Goal: Task Accomplishment & Management: Manage account settings

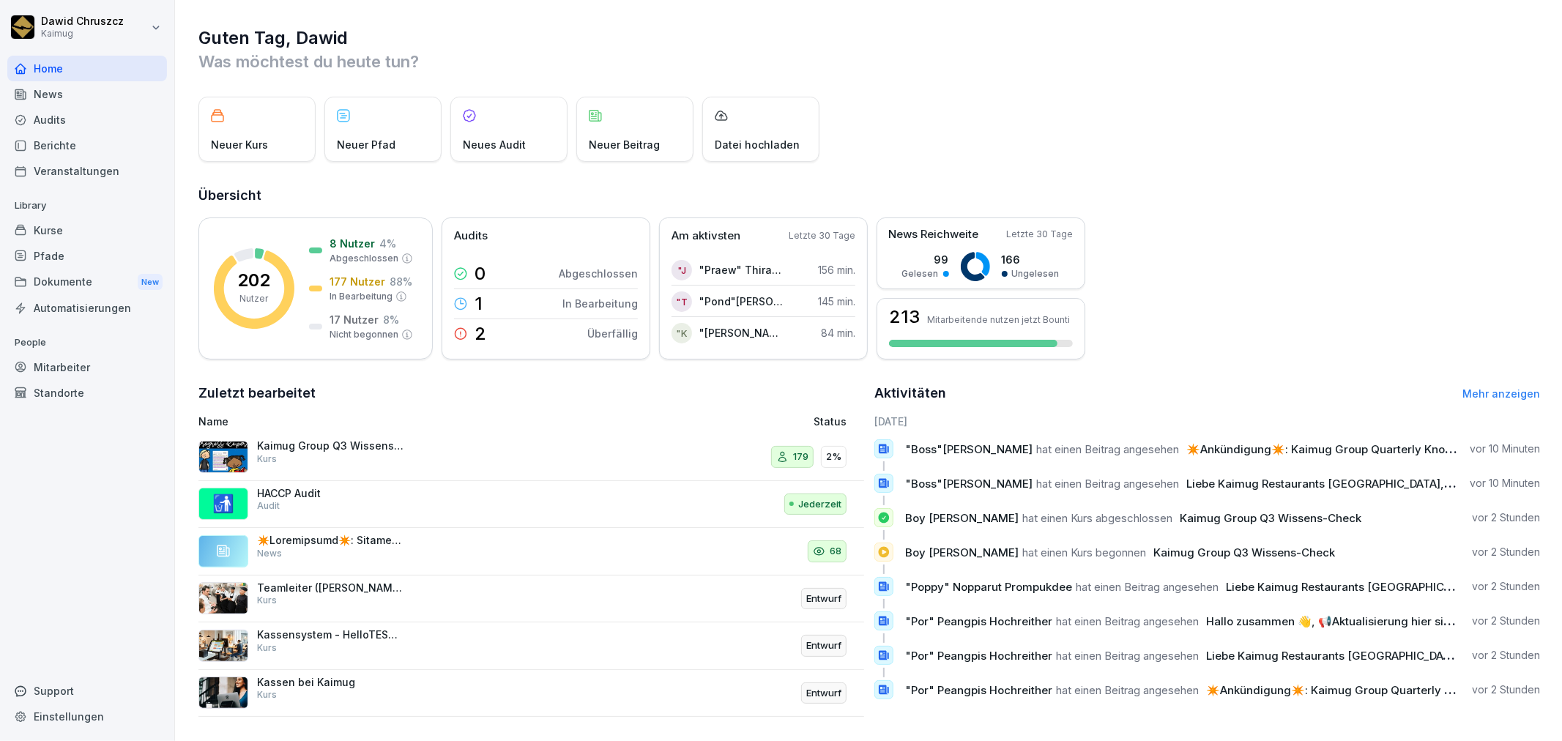
drag, startPoint x: 81, startPoint y: 365, endPoint x: 93, endPoint y: 360, distance: 13.5
click at [81, 365] on div "Mitarbeiter" at bounding box center [87, 367] width 160 height 26
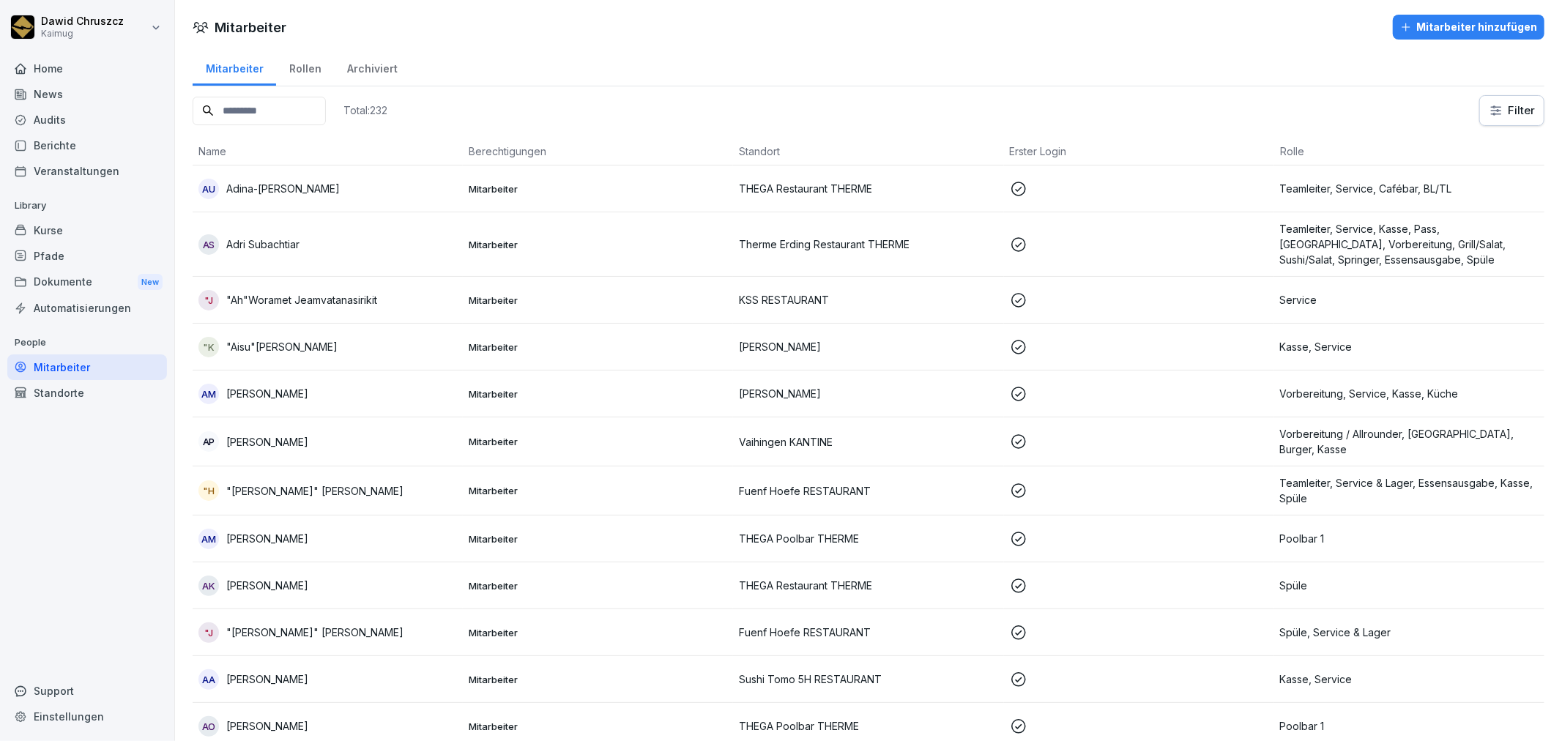
click at [67, 230] on div "Kurse" at bounding box center [87, 231] width 160 height 26
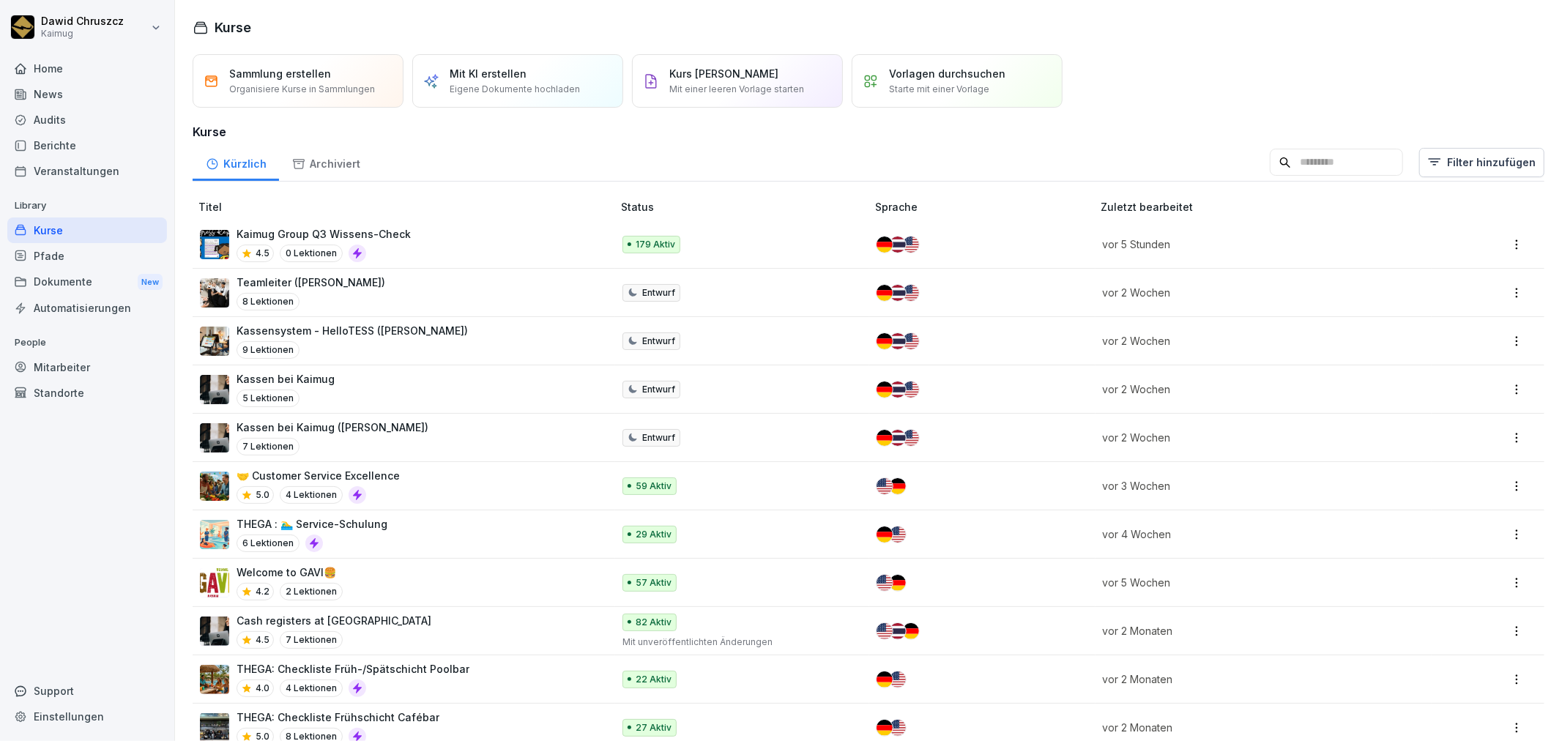
click at [1307, 155] on input at bounding box center [1336, 163] width 133 height 28
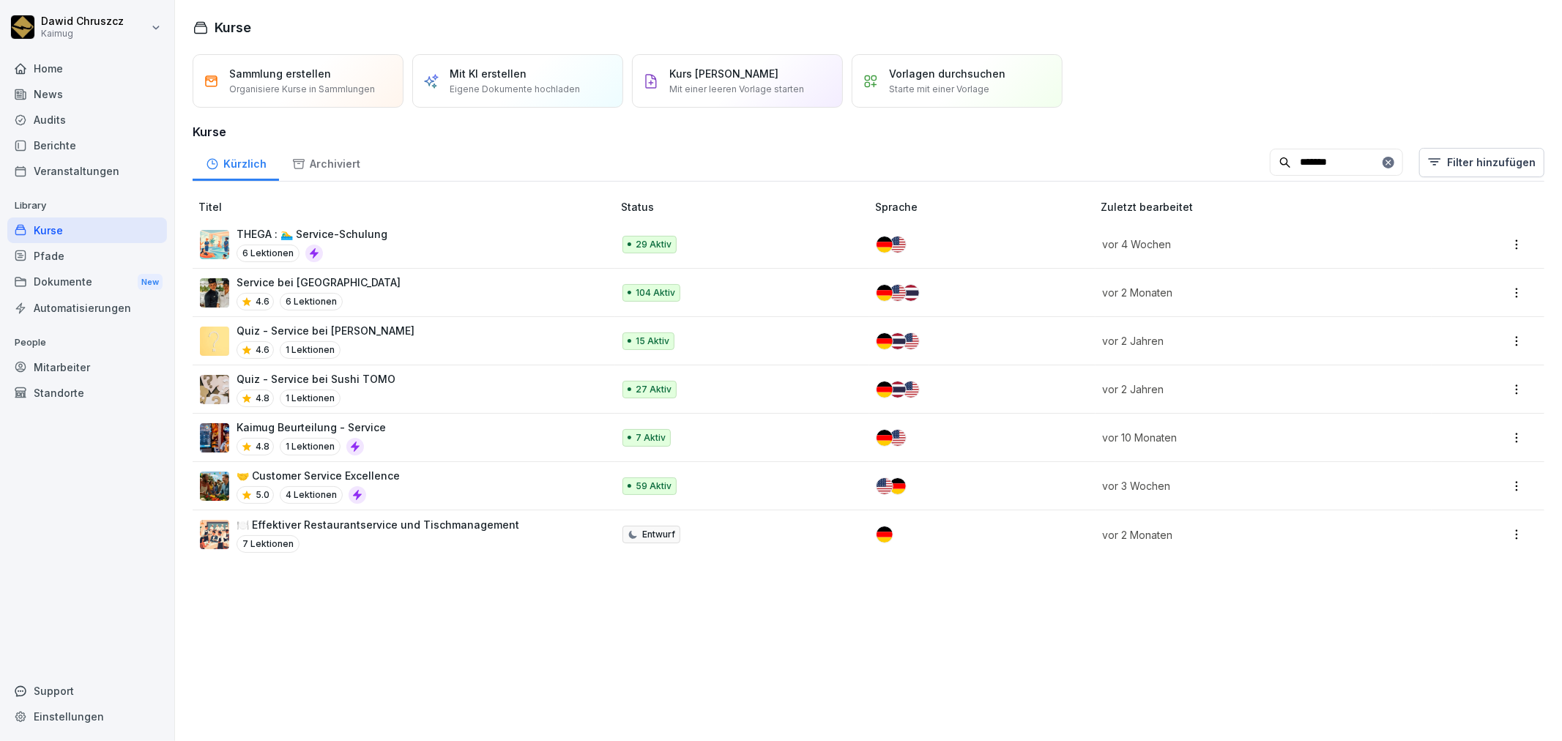
type input "*******"
click at [371, 289] on div "Service bei Kaimug 4.6 6 Lektionen" at bounding box center [399, 293] width 398 height 36
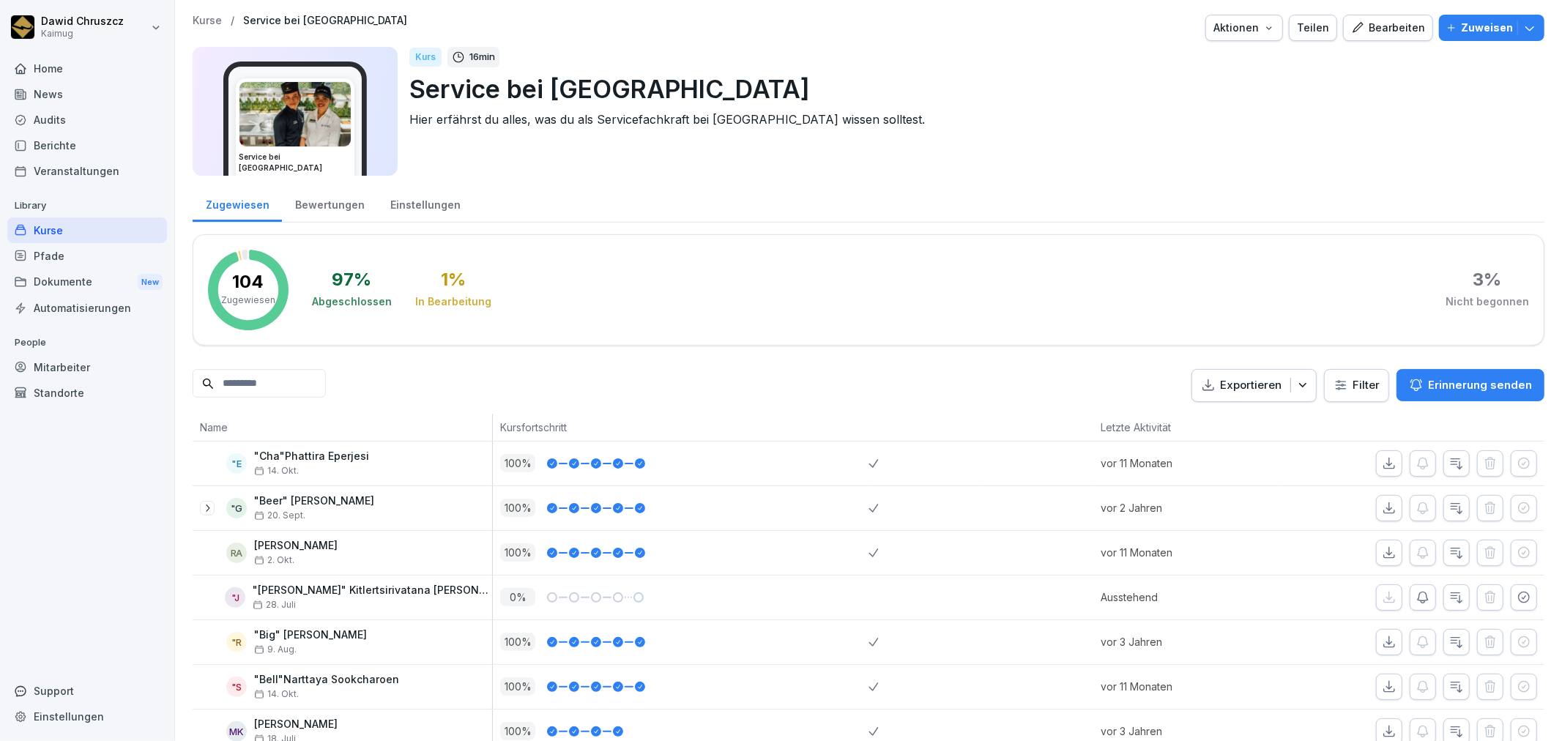
click at [267, 374] on input at bounding box center [259, 383] width 133 height 29
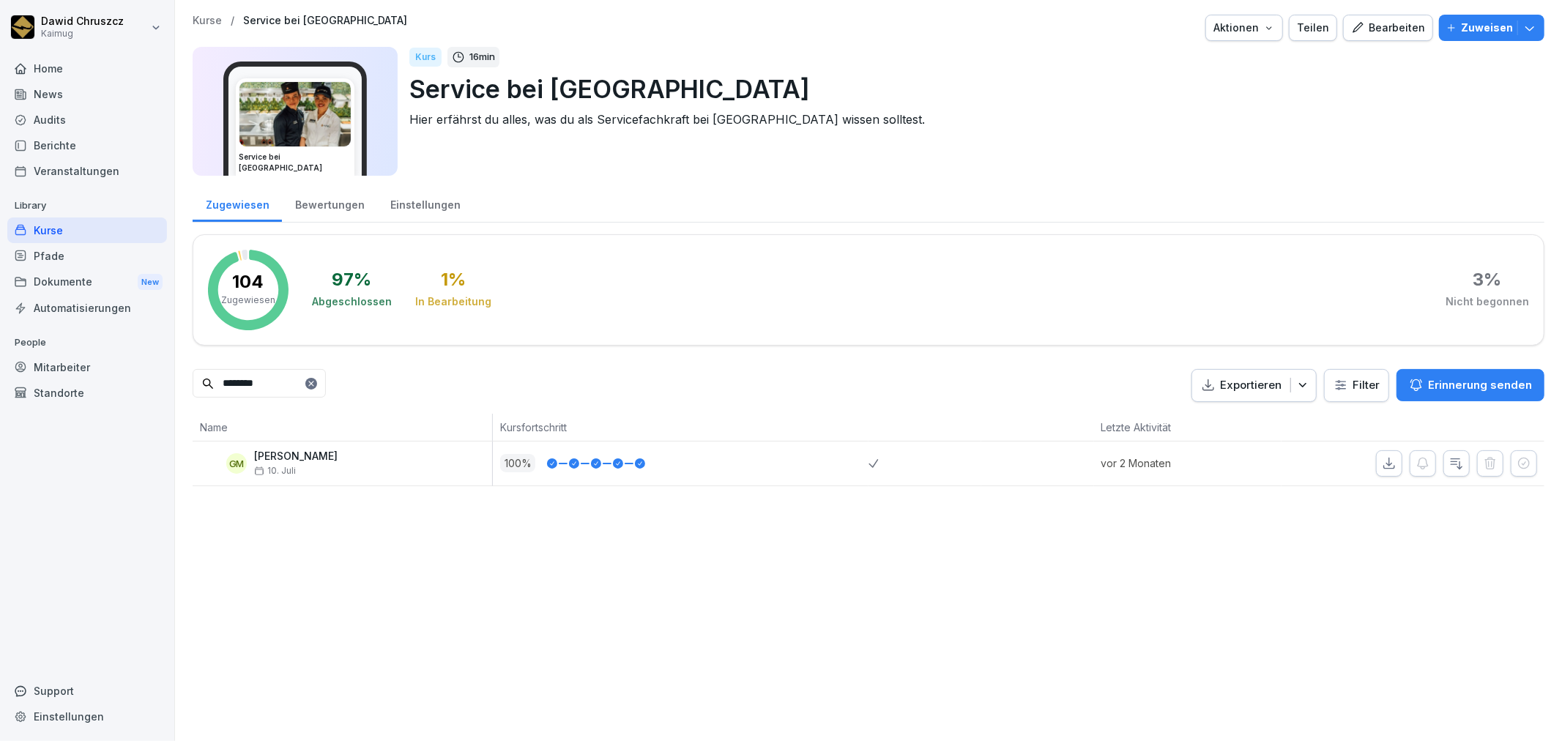
type input "********"
click at [312, 456] on p "[PERSON_NAME]" at bounding box center [295, 456] width 83 height 12
click at [1449, 467] on icon "button" at bounding box center [1456, 463] width 15 height 15
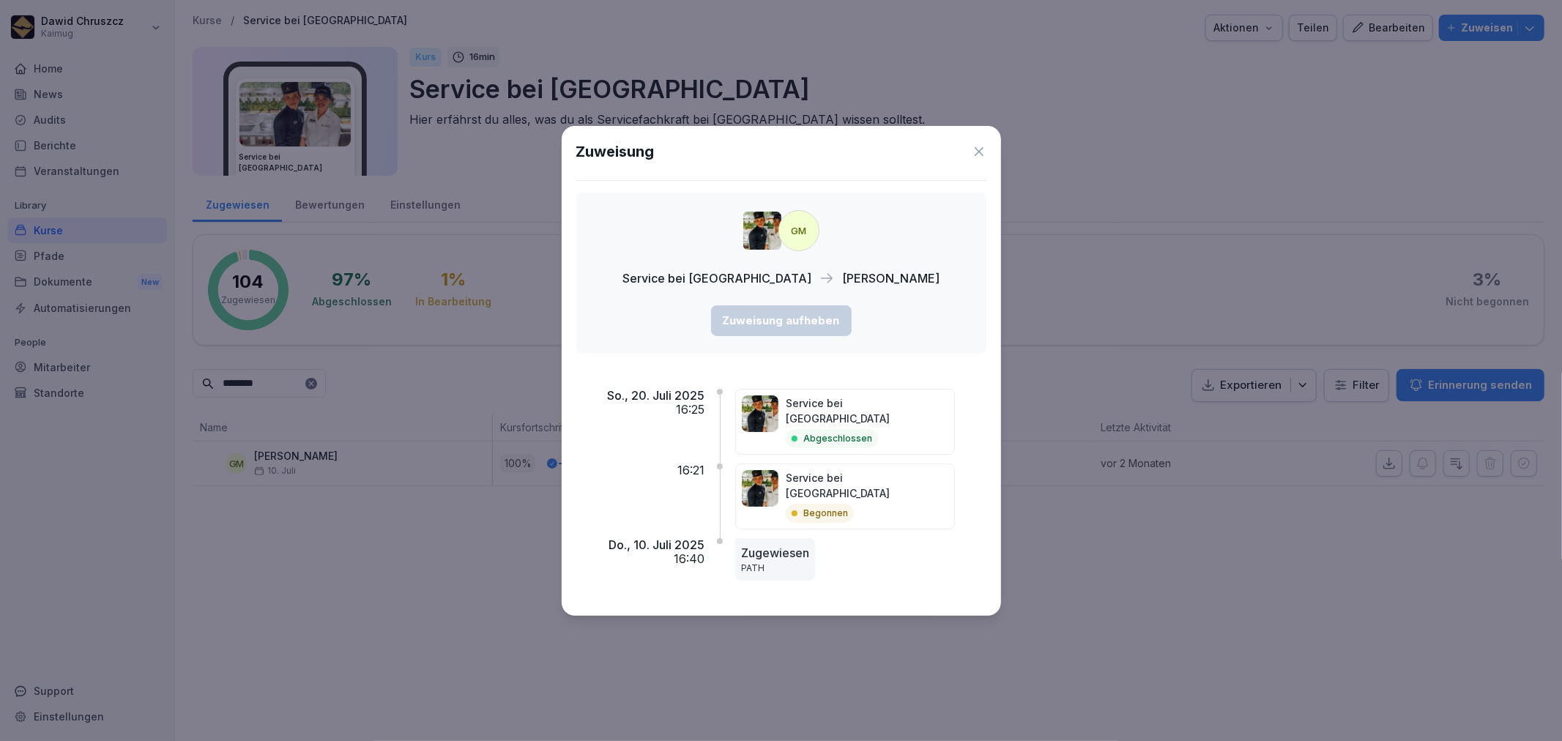
drag, startPoint x: 982, startPoint y: 164, endPoint x: 976, endPoint y: 173, distance: 11.0
click at [982, 159] on icon at bounding box center [979, 151] width 15 height 15
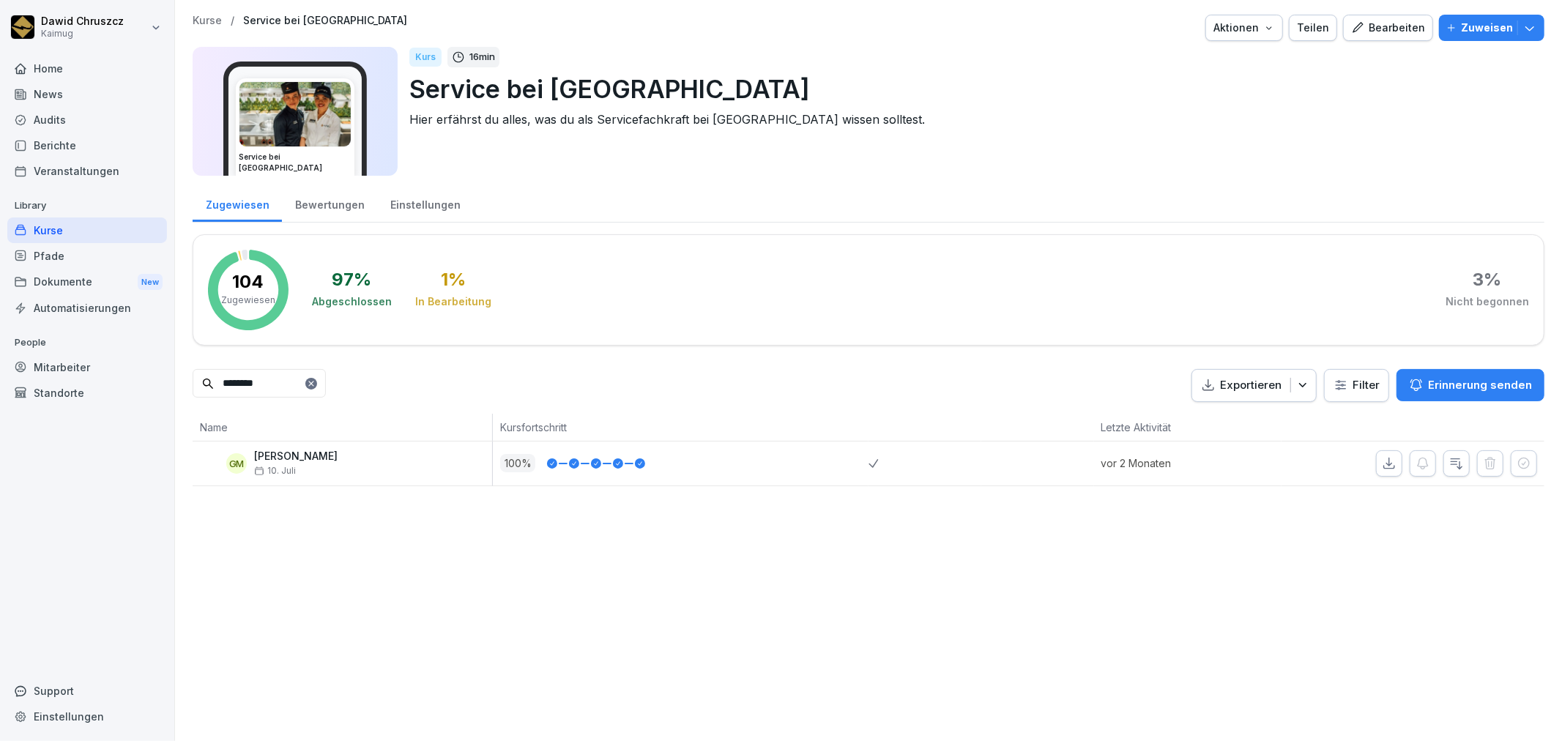
click at [286, 209] on div "Bewertungen" at bounding box center [329, 203] width 95 height 37
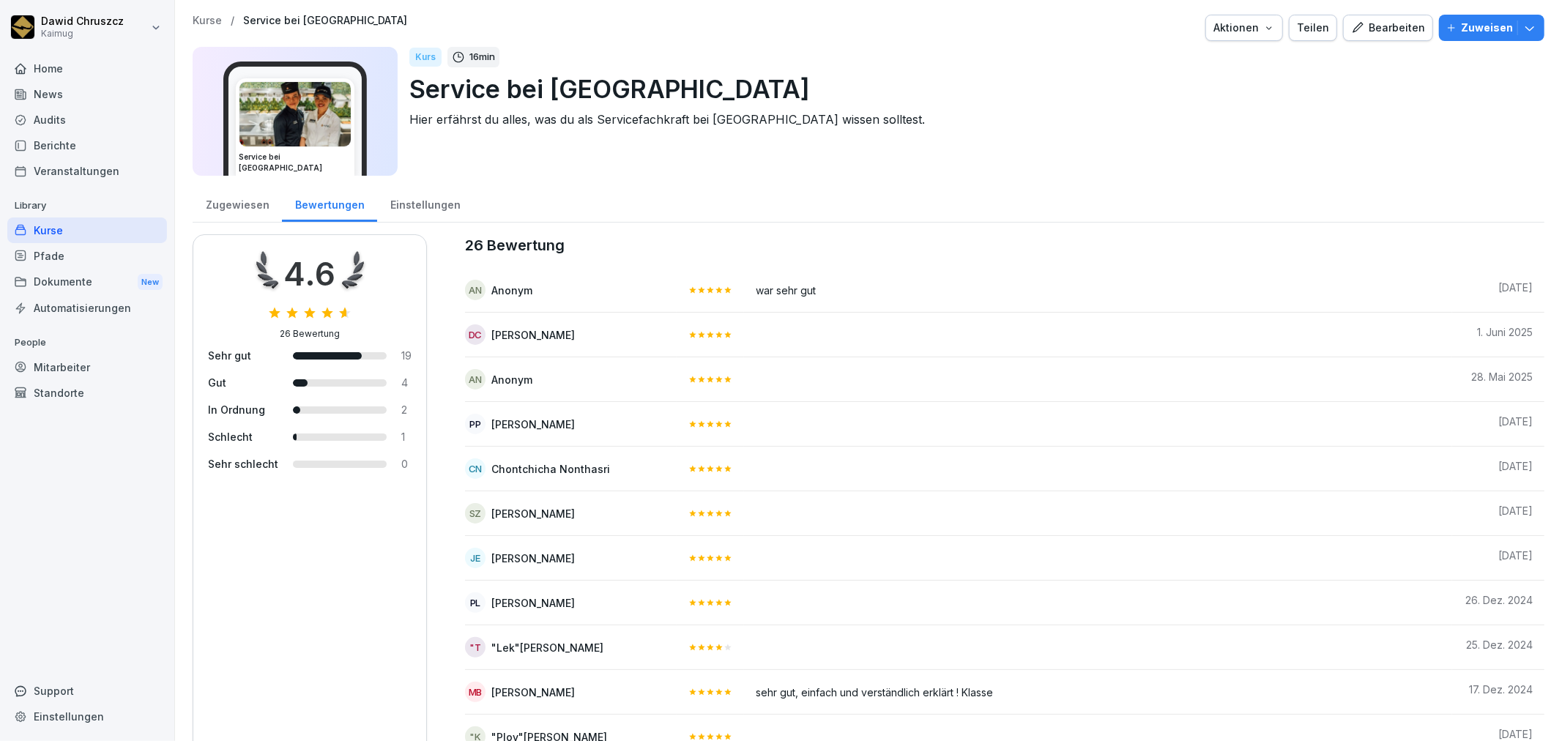
click at [322, 209] on div "Bewertungen" at bounding box center [329, 203] width 95 height 37
click at [414, 199] on div "Einstellungen" at bounding box center [425, 203] width 96 height 37
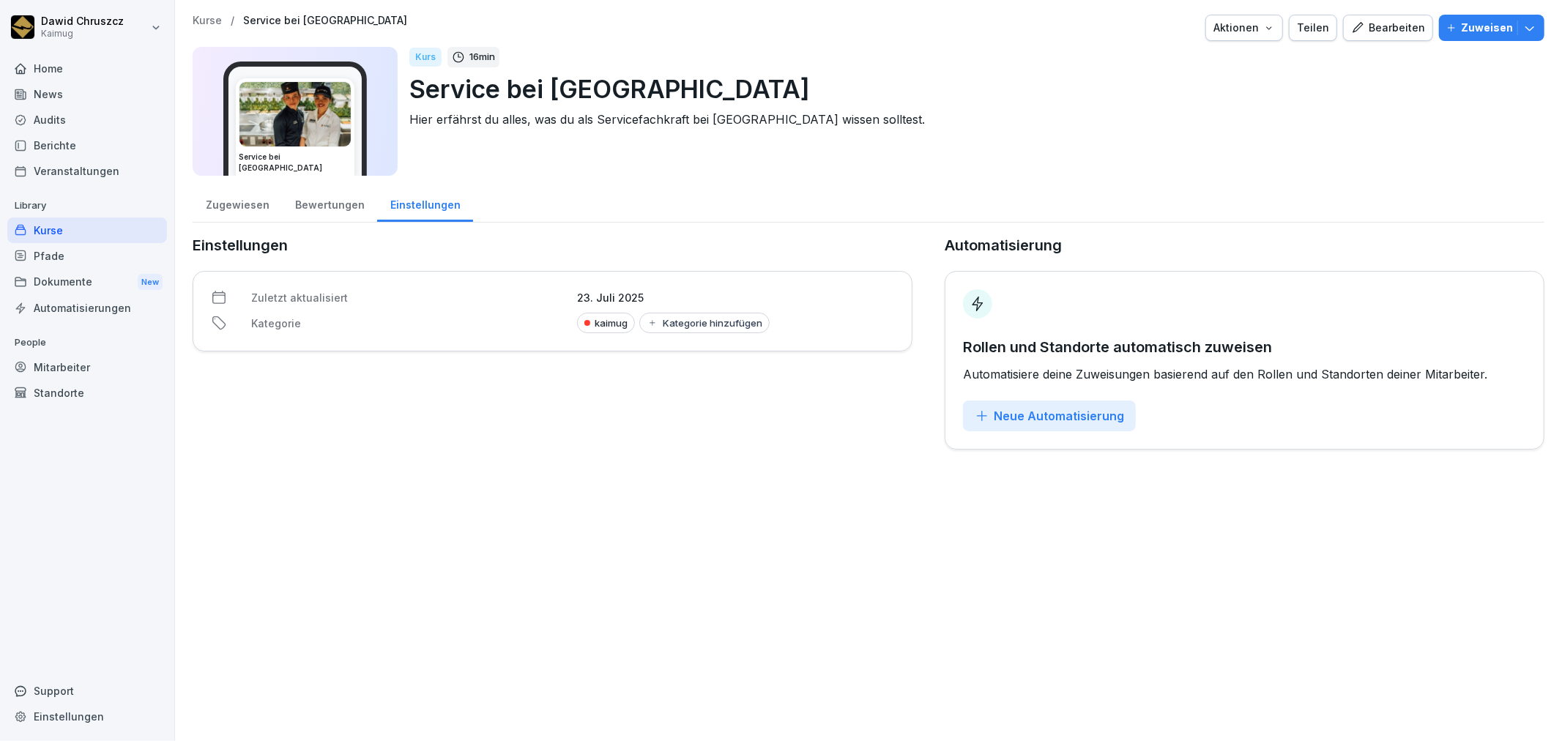
click at [226, 198] on div "Zugewiesen" at bounding box center [237, 203] width 89 height 37
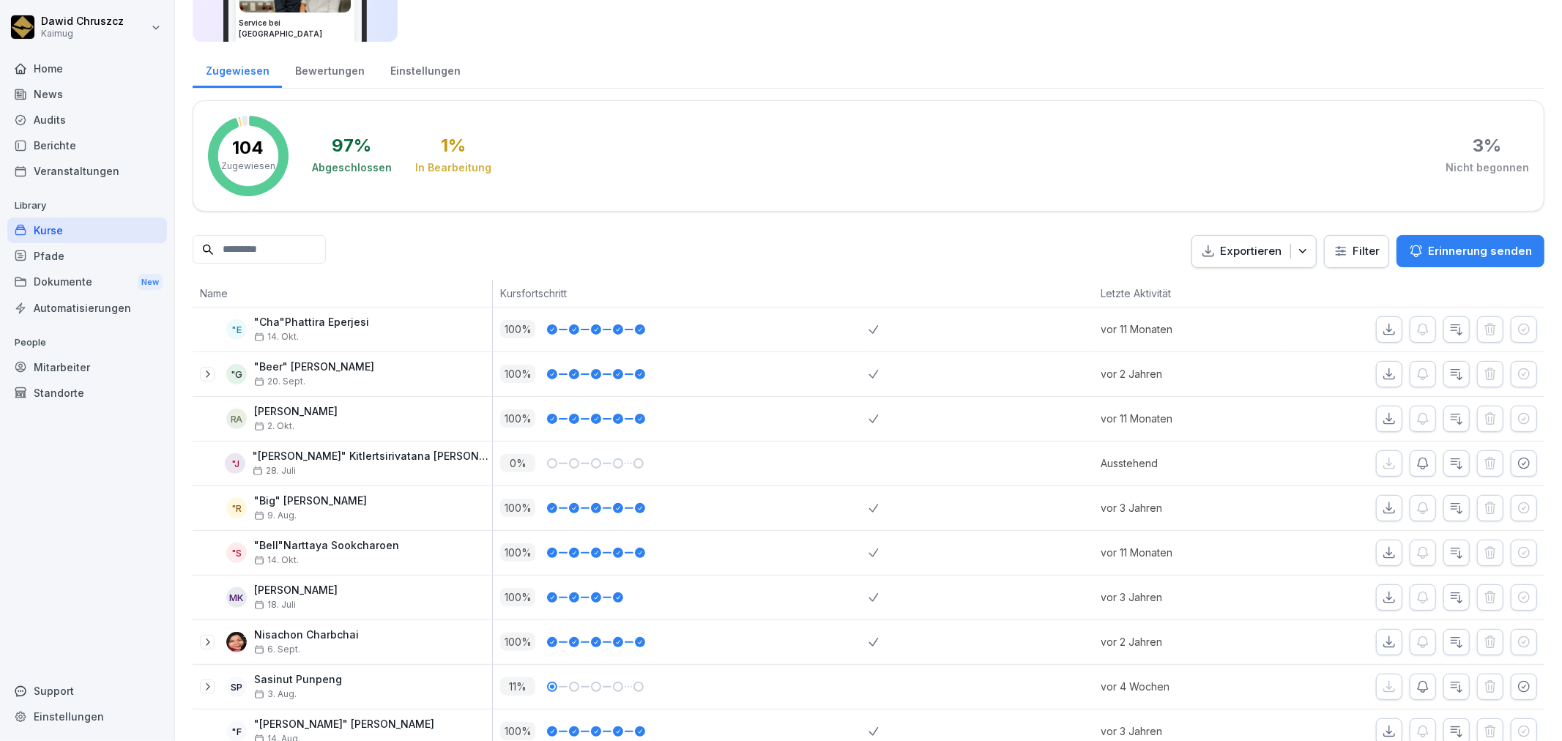
scroll to position [163, 0]
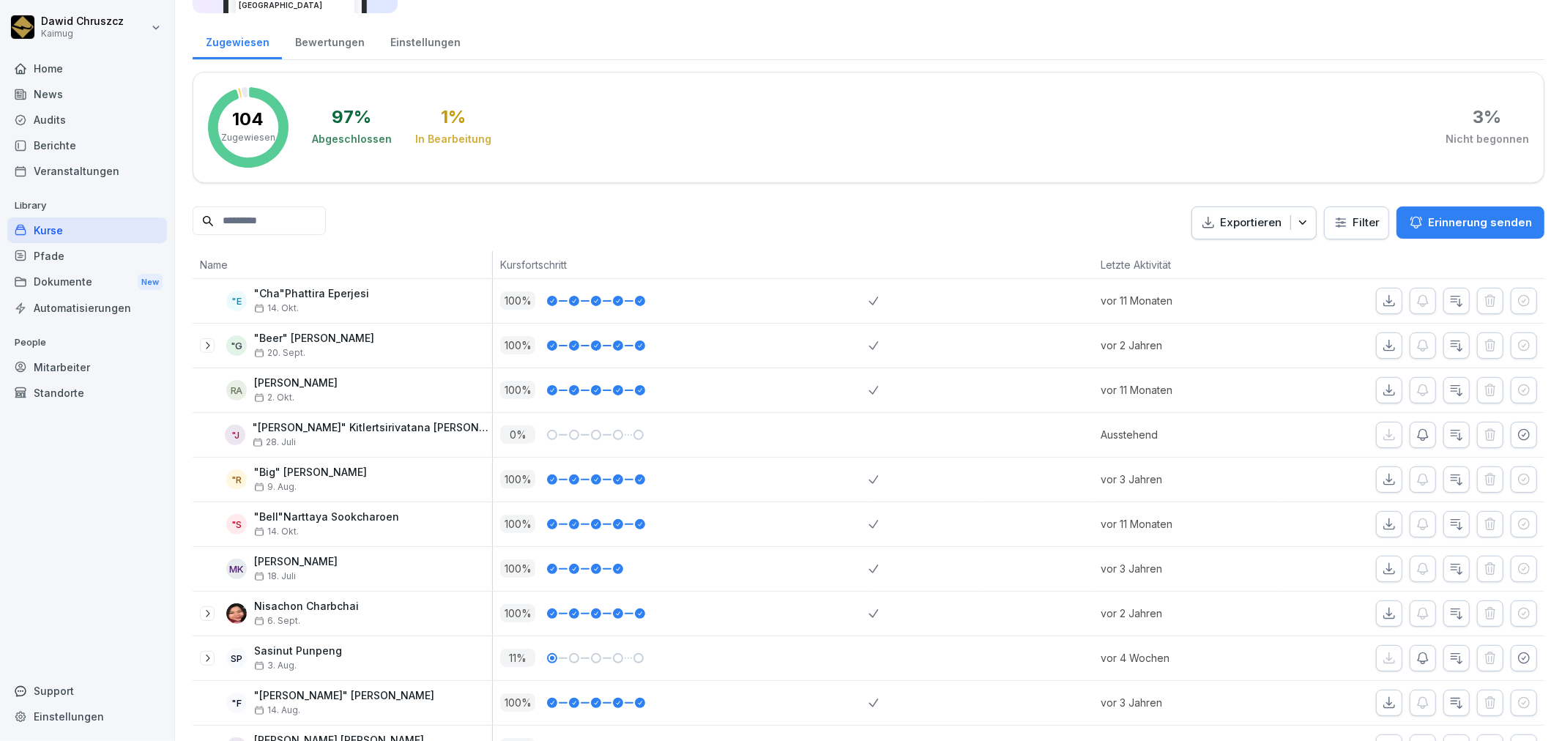
click at [287, 275] on th "Name" at bounding box center [343, 265] width 300 height 28
click at [286, 289] on p ""Cha"Phattira Eperjesi" at bounding box center [311, 294] width 115 height 12
click at [205, 340] on icon at bounding box center [207, 346] width 12 height 12
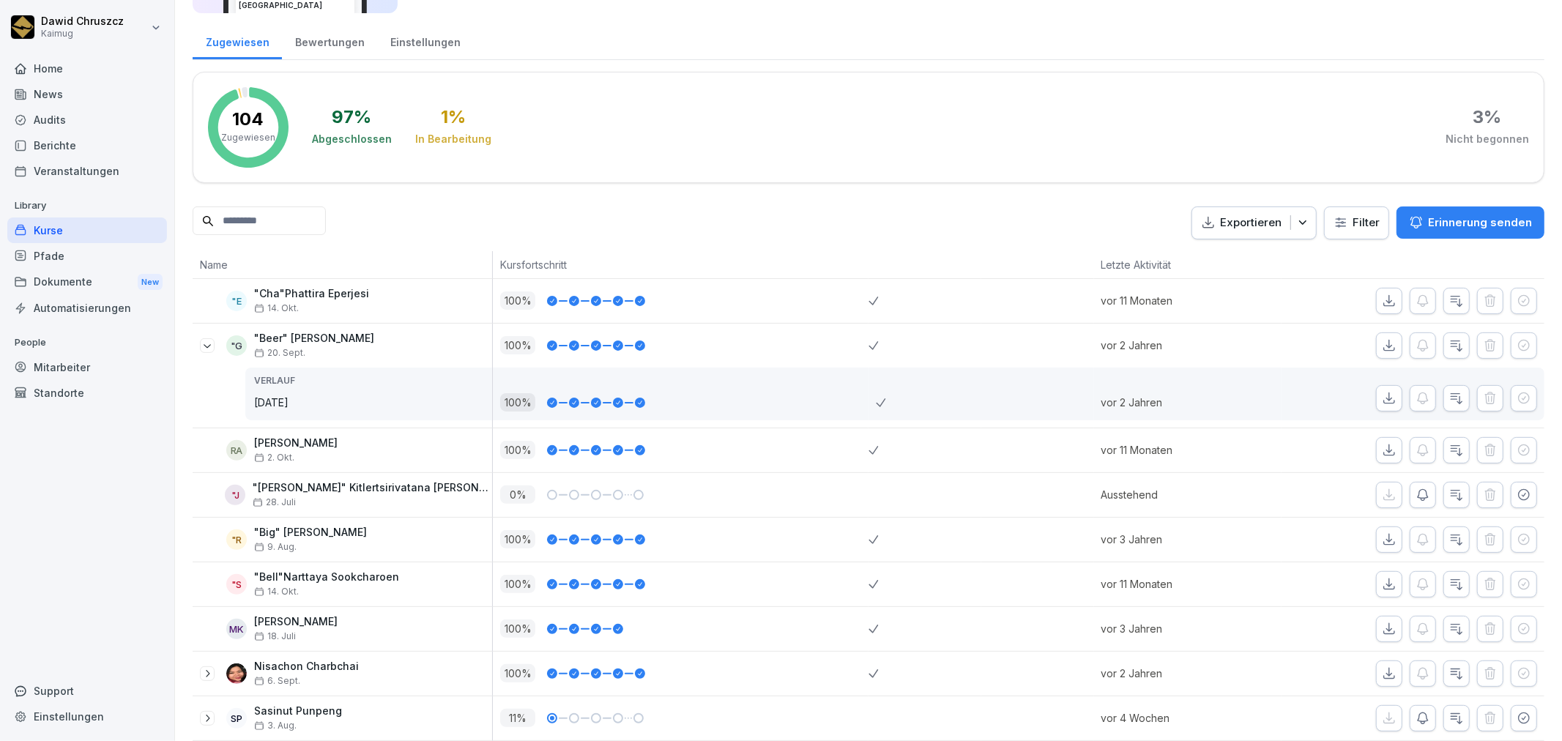
click at [204, 346] on icon at bounding box center [207, 346] width 12 height 12
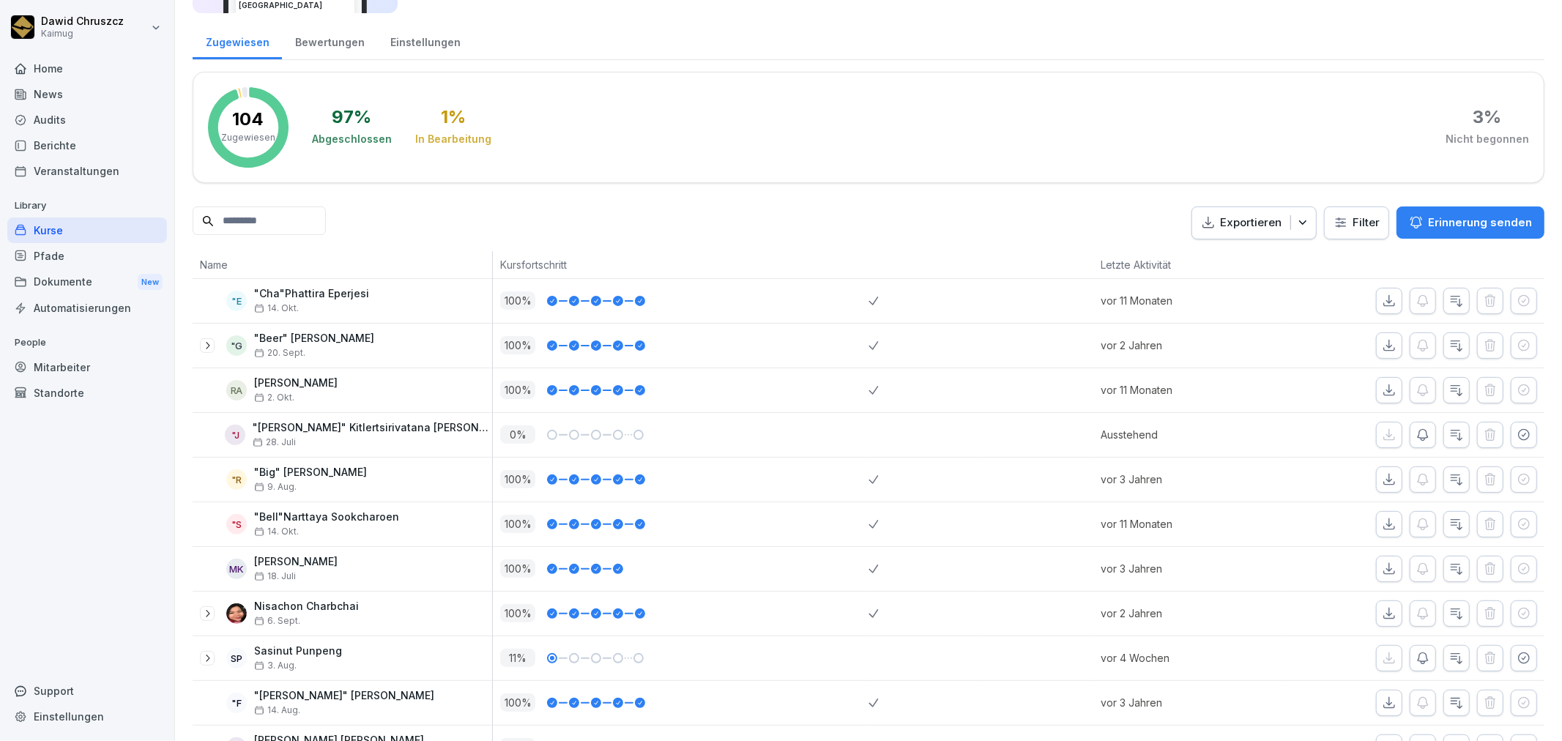
scroll to position [0, 0]
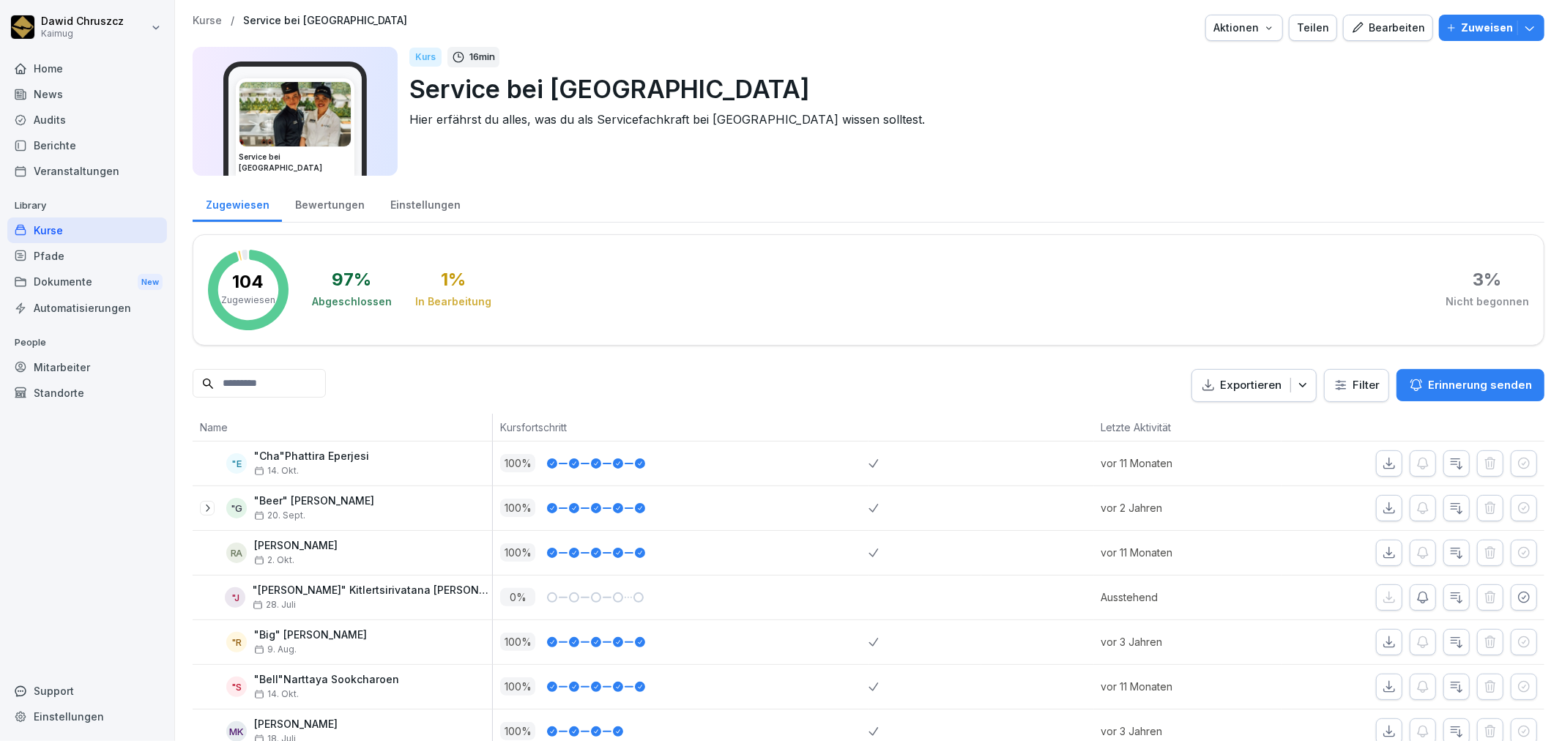
click at [789, 389] on div "Exportieren Filter Erinnerung senden" at bounding box center [869, 385] width 1352 height 33
click at [275, 376] on input at bounding box center [259, 383] width 133 height 29
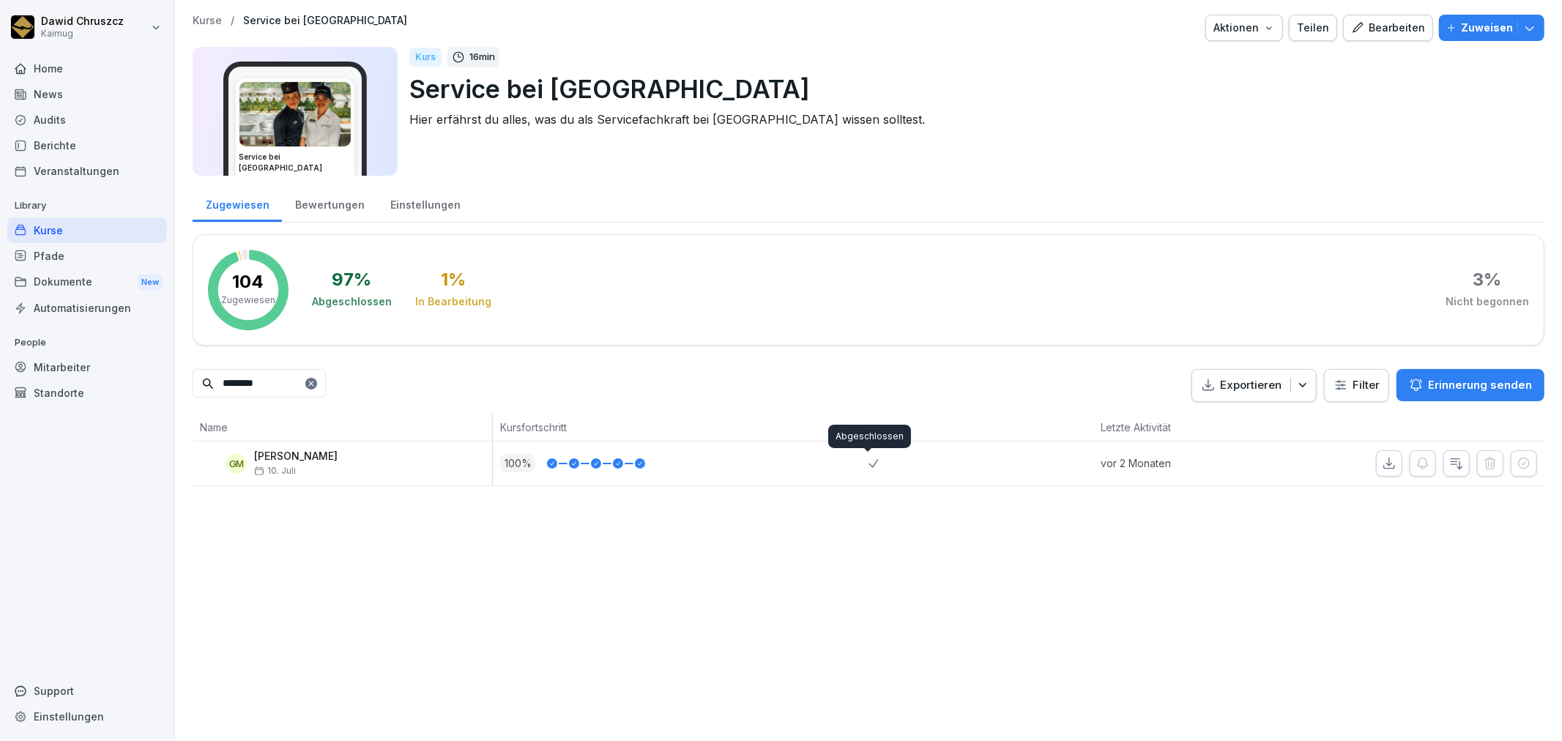
type input "********"
click at [869, 465] on icon at bounding box center [874, 463] width 10 height 9
click at [76, 229] on div "Kurse" at bounding box center [87, 231] width 160 height 26
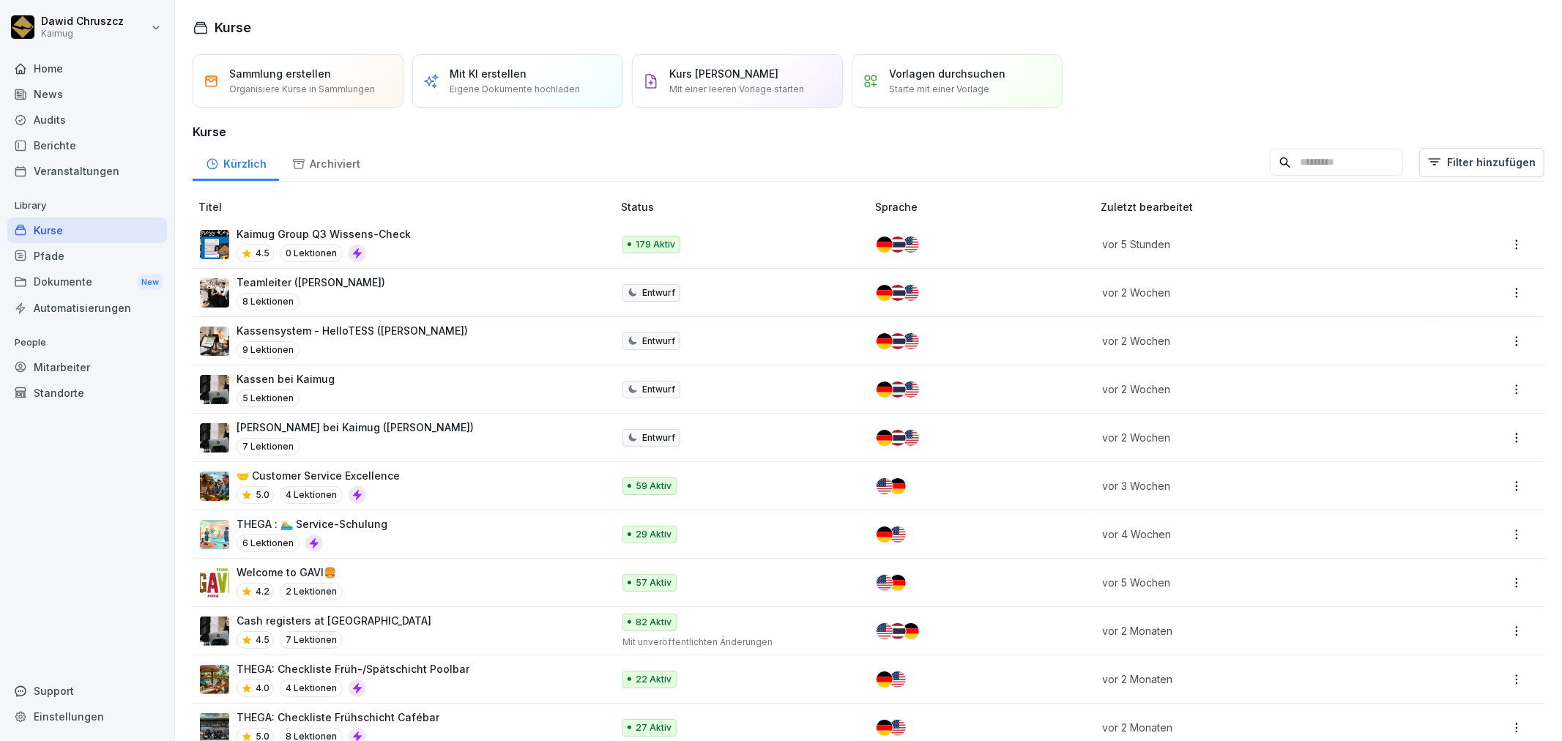
click at [1320, 157] on input at bounding box center [1336, 163] width 133 height 28
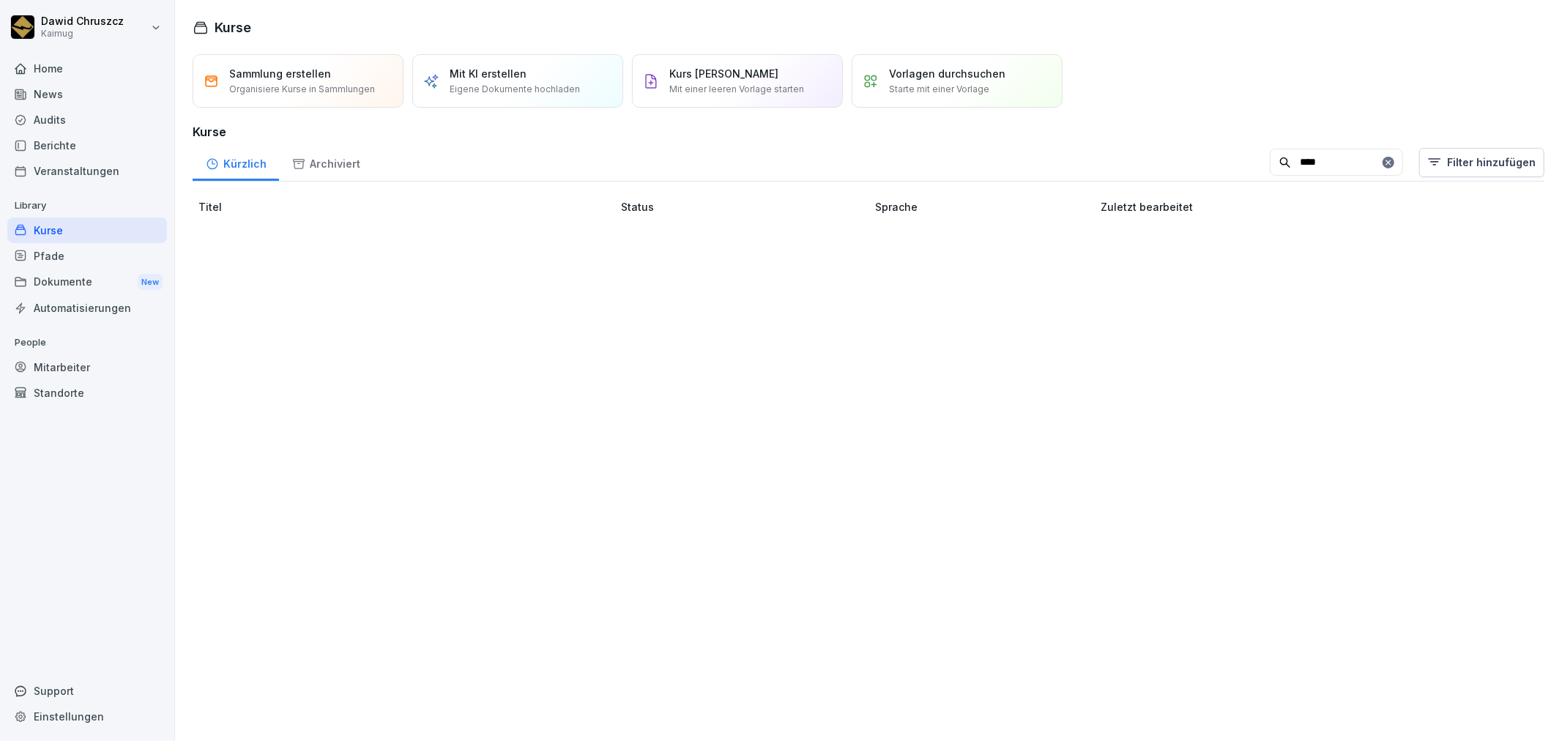
type input "****"
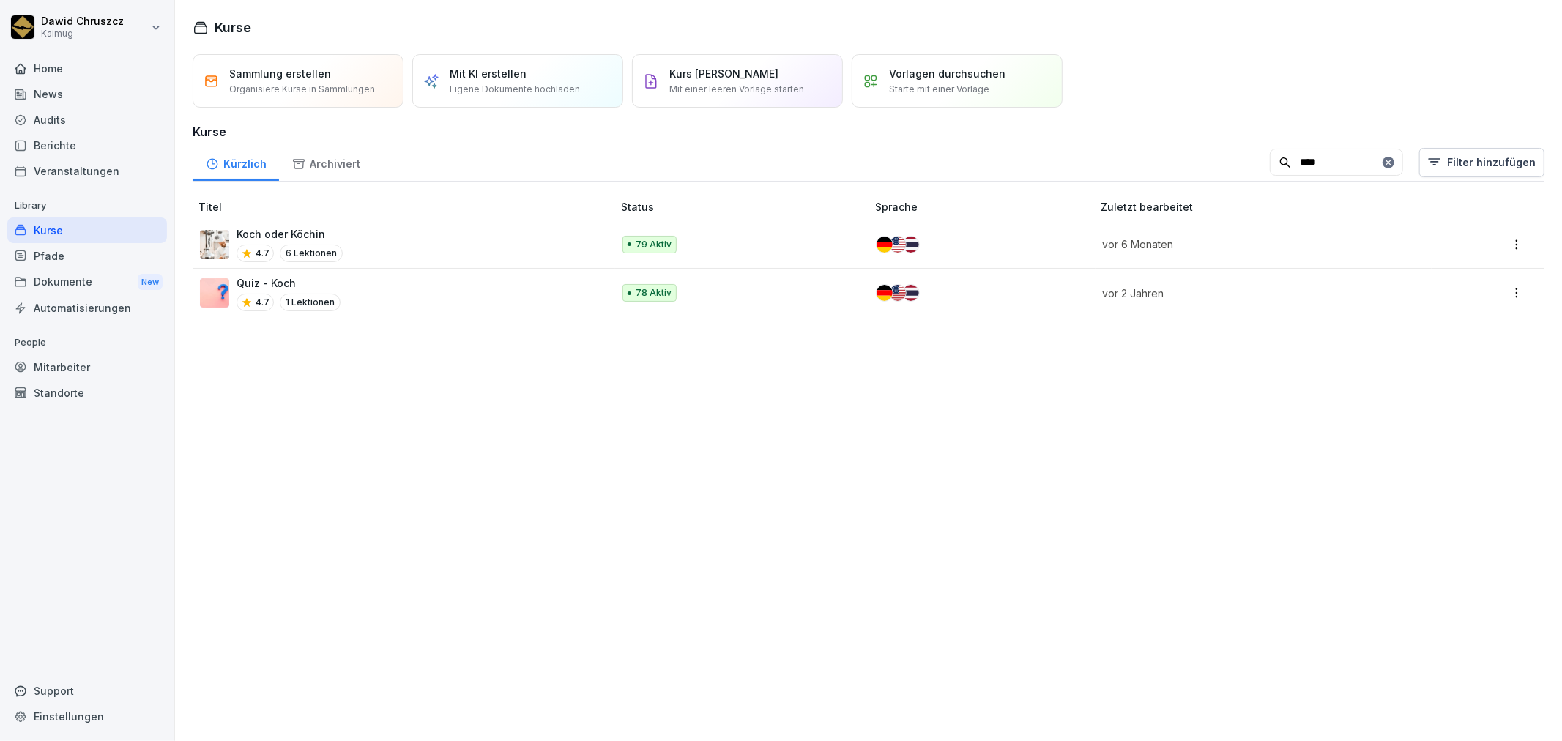
click at [332, 218] on th "Titel" at bounding box center [404, 206] width 423 height 27
click at [332, 223] on td "Koch oder Köchin 4.7 6 Lektionen" at bounding box center [404, 244] width 423 height 48
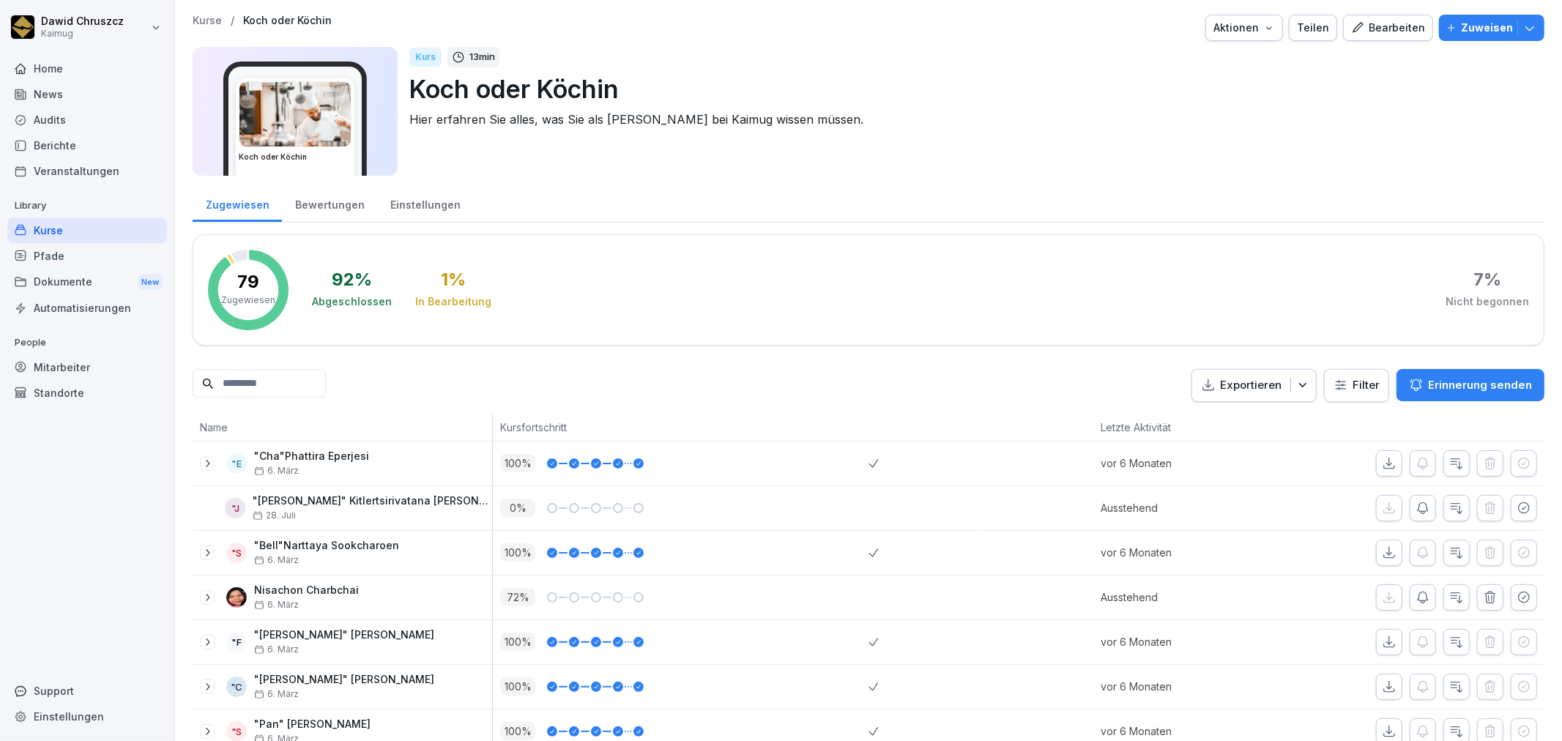
click at [243, 387] on input at bounding box center [259, 383] width 133 height 29
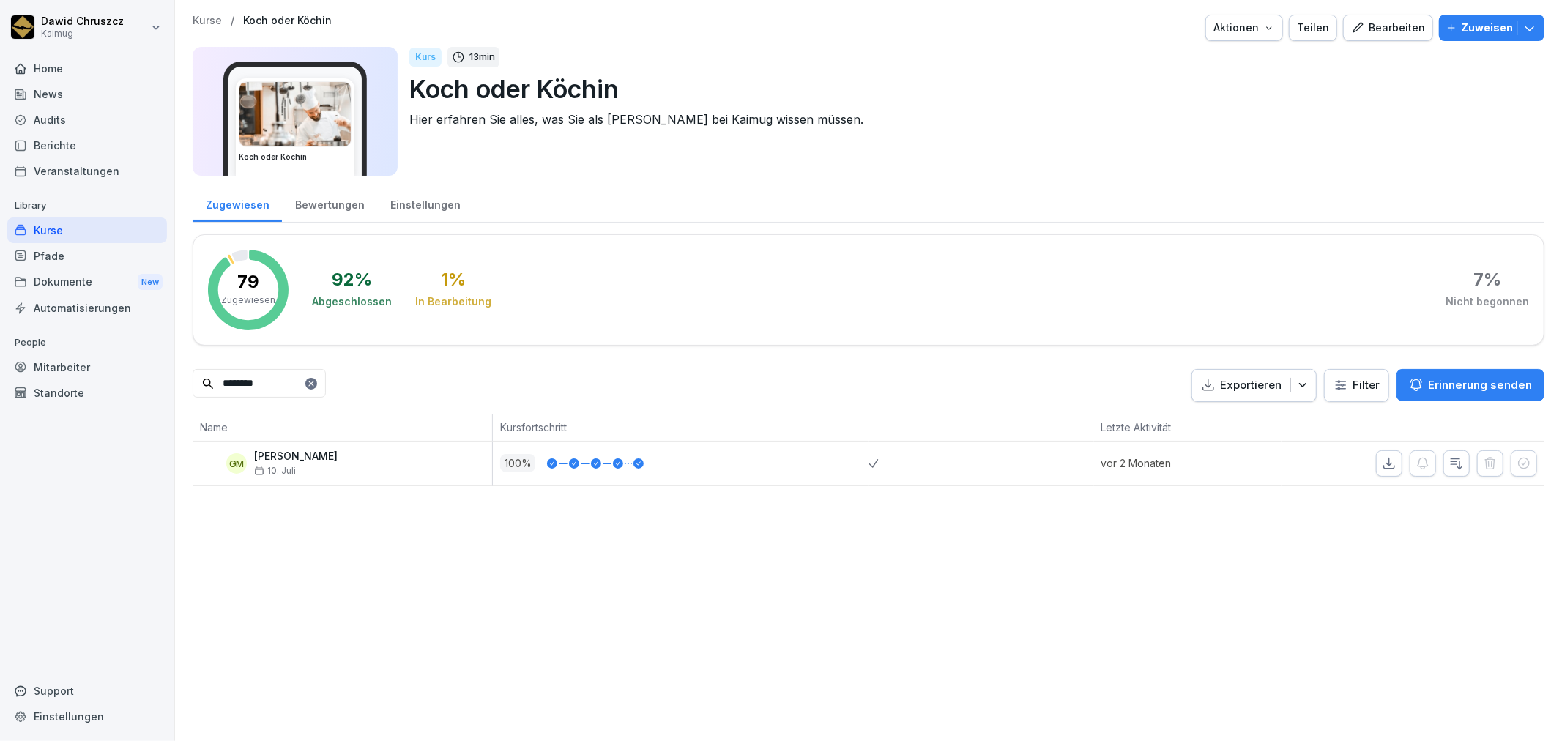
type input "********"
drag, startPoint x: 706, startPoint y: 479, endPoint x: 1216, endPoint y: 469, distance: 509.8
click at [706, 478] on div "100 %" at bounding box center [681, 464] width 376 height 44
click at [315, 455] on p "[PERSON_NAME]" at bounding box center [295, 456] width 83 height 12
click at [48, 224] on div "Kurse" at bounding box center [87, 231] width 160 height 26
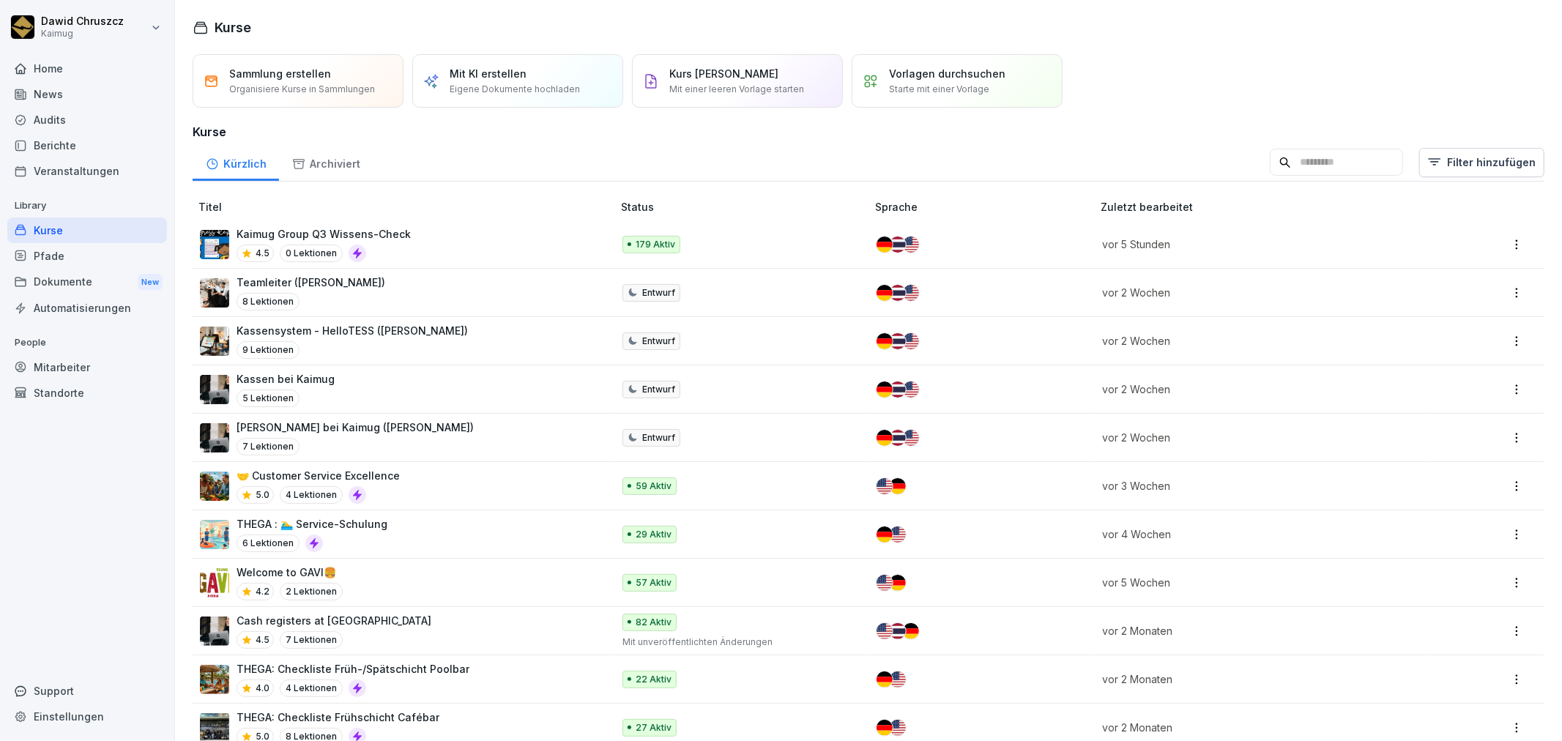
click at [1279, 163] on input at bounding box center [1336, 163] width 133 height 28
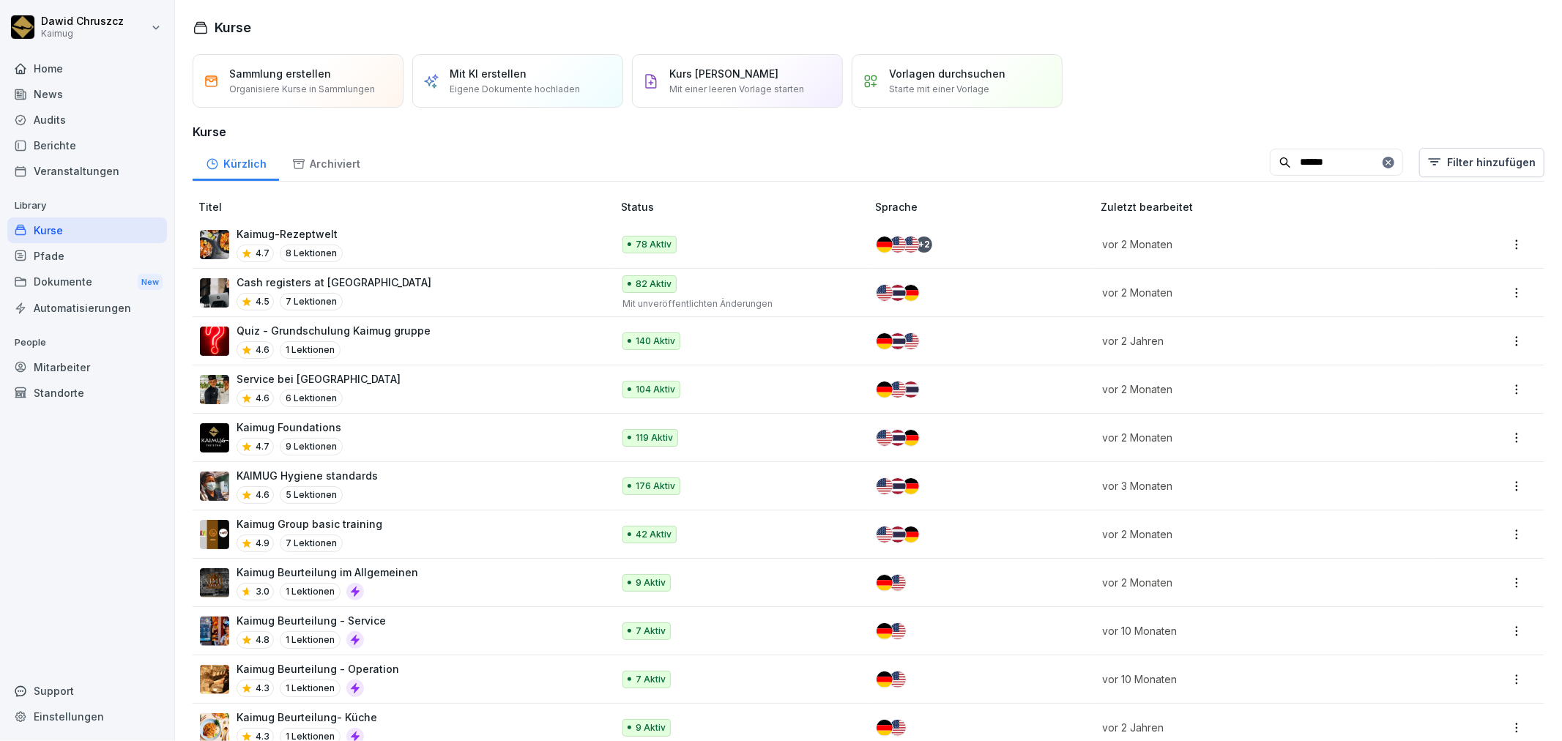
type input "******"
click at [482, 234] on div "Kaimug-Rezeptwelt 4.7 8 Lektionen" at bounding box center [399, 244] width 398 height 36
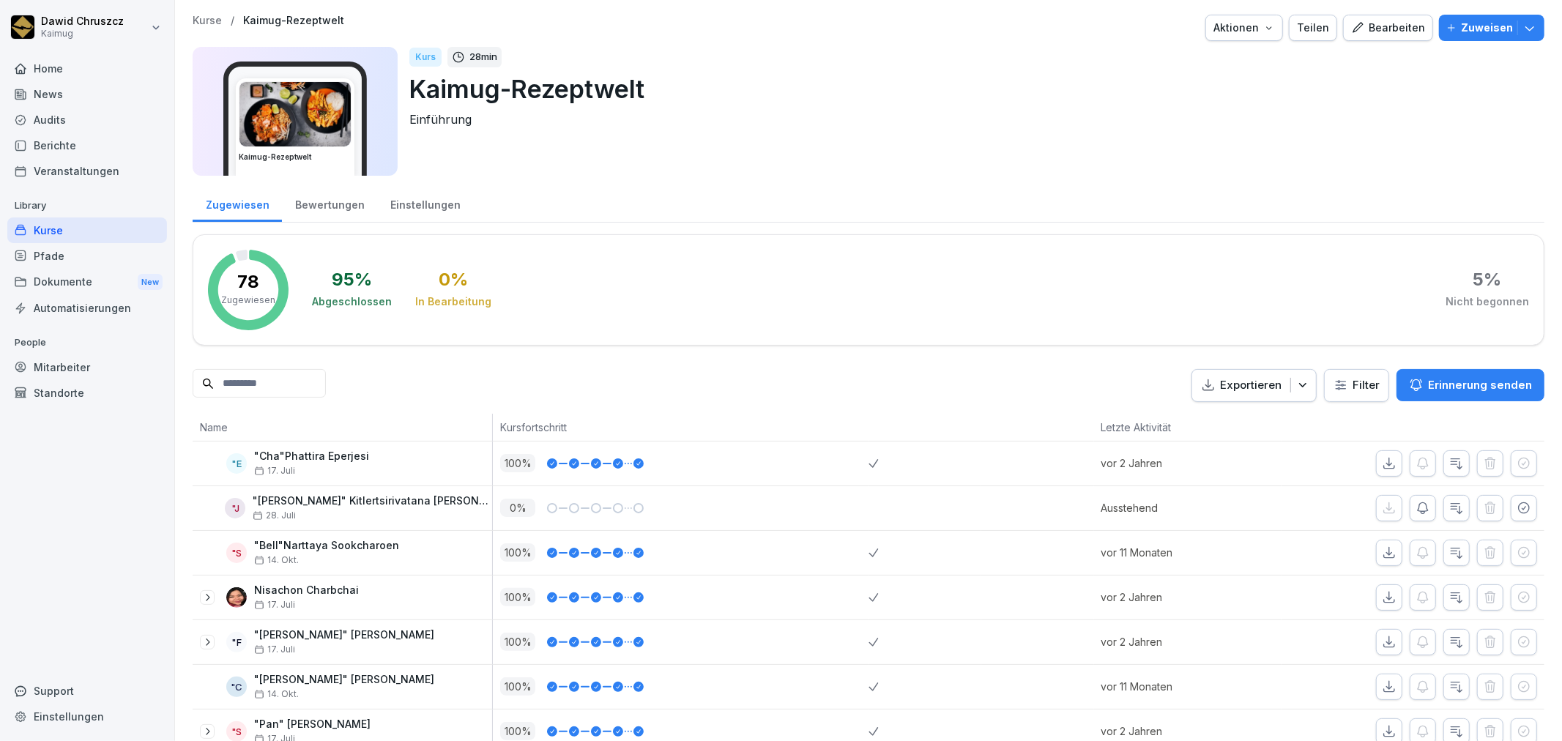
click at [297, 390] on input at bounding box center [259, 383] width 133 height 29
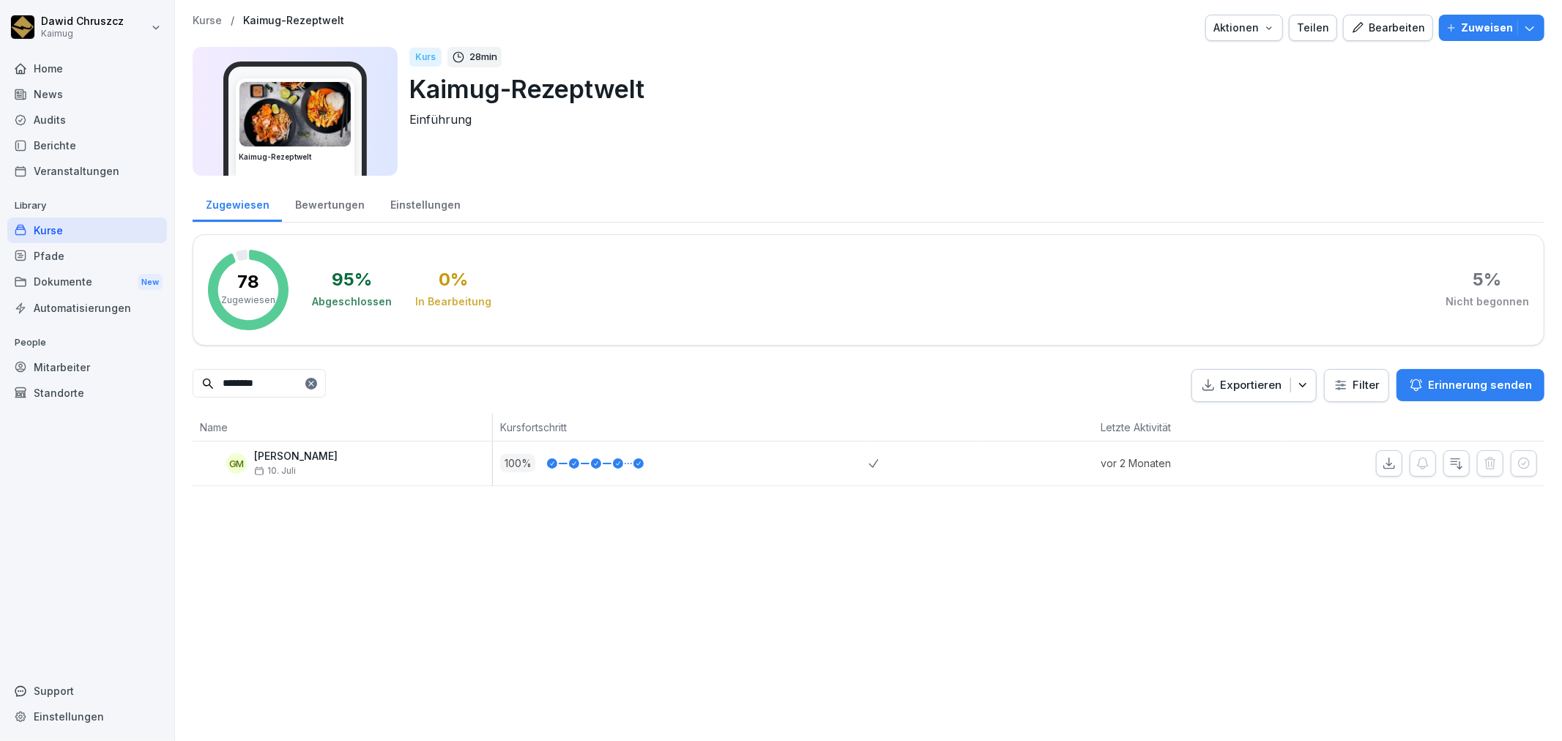
type input "********"
drag, startPoint x: 63, startPoint y: 227, endPoint x: 89, endPoint y: 210, distance: 30.7
click at [64, 227] on div "Kurse" at bounding box center [87, 231] width 160 height 26
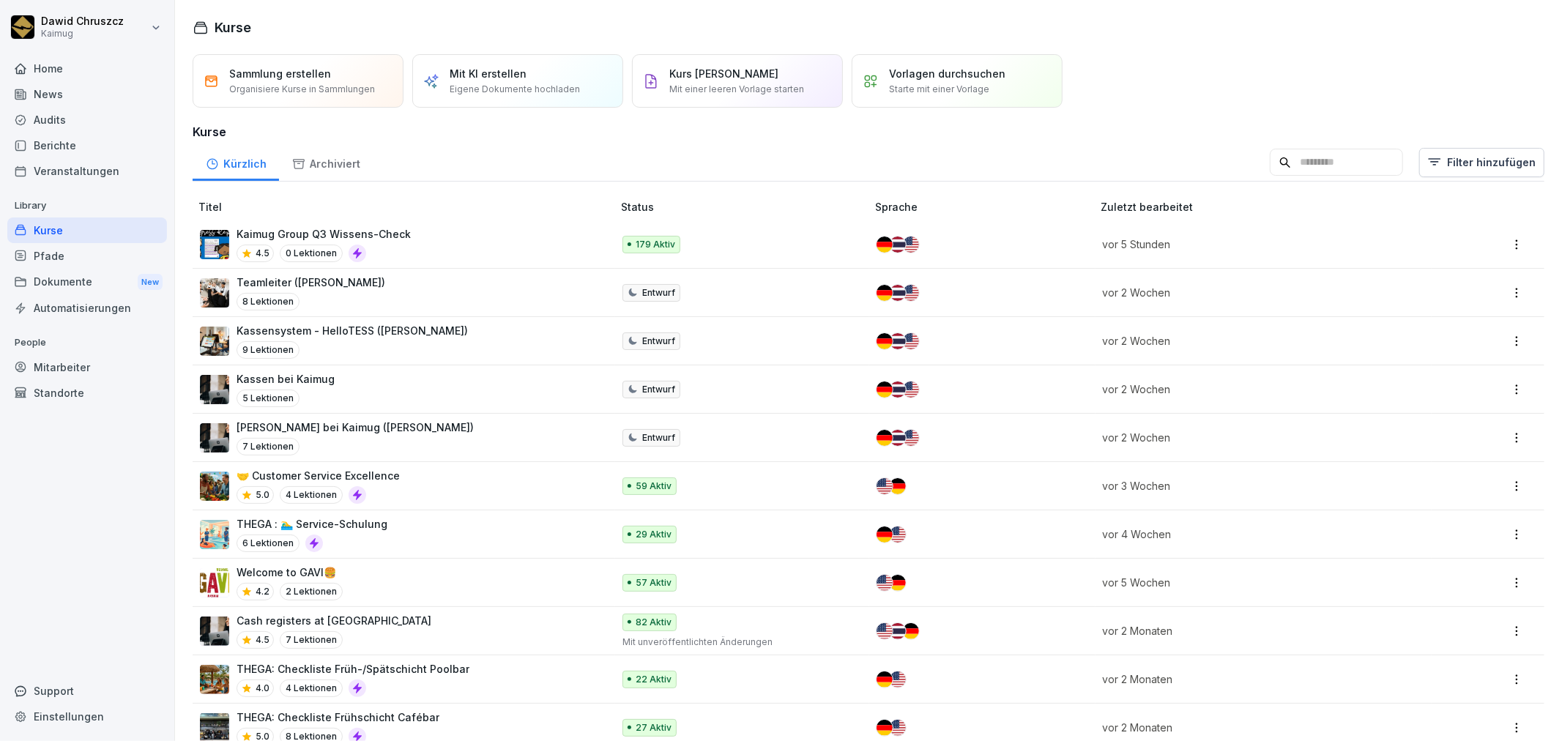
click at [1312, 163] on input at bounding box center [1336, 163] width 133 height 28
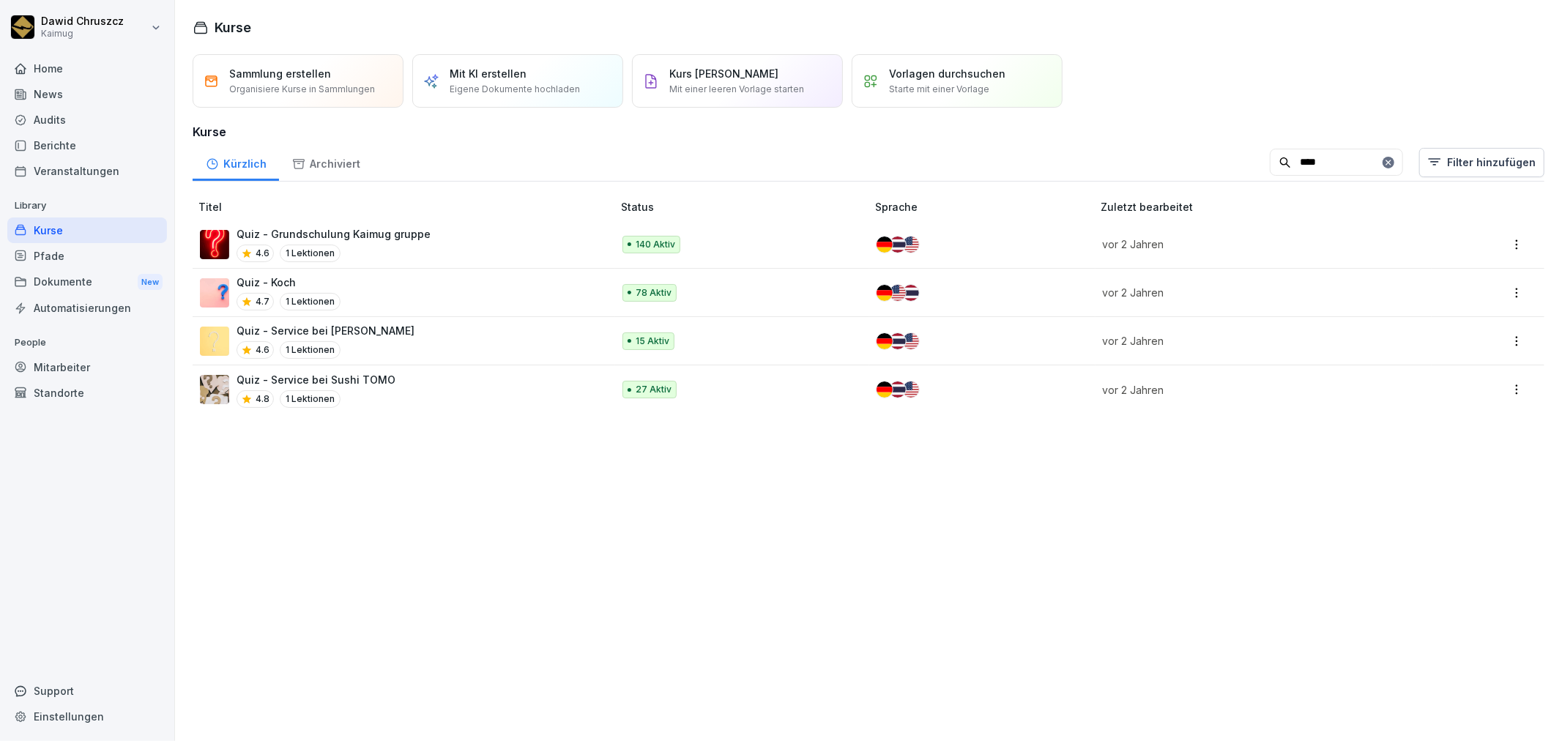
type input "****"
click at [433, 283] on div "Quiz - Koch 4.7 1 Lektionen" at bounding box center [399, 293] width 398 height 36
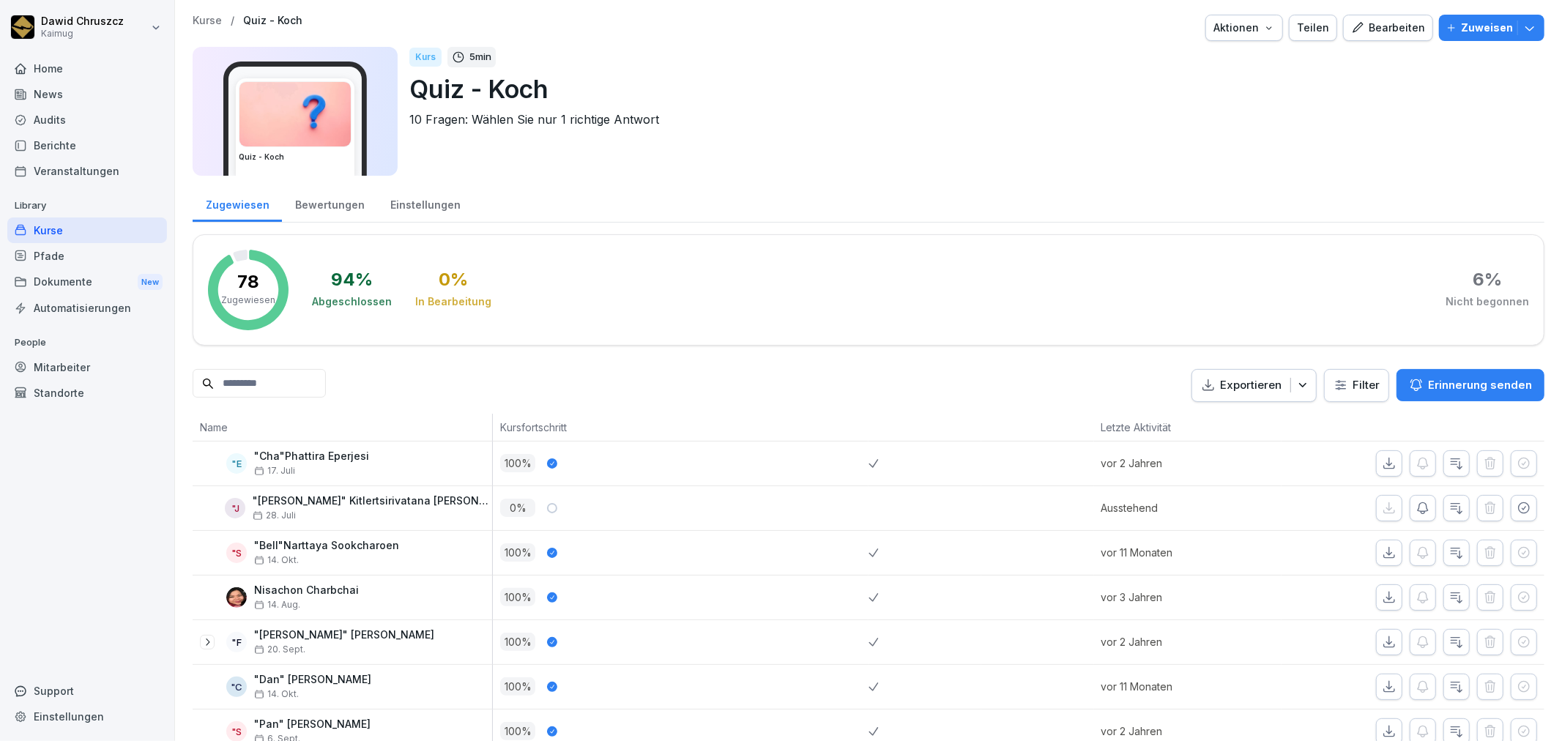
drag, startPoint x: 291, startPoint y: 379, endPoint x: 303, endPoint y: 370, distance: 15.2
click at [298, 374] on input at bounding box center [259, 383] width 133 height 29
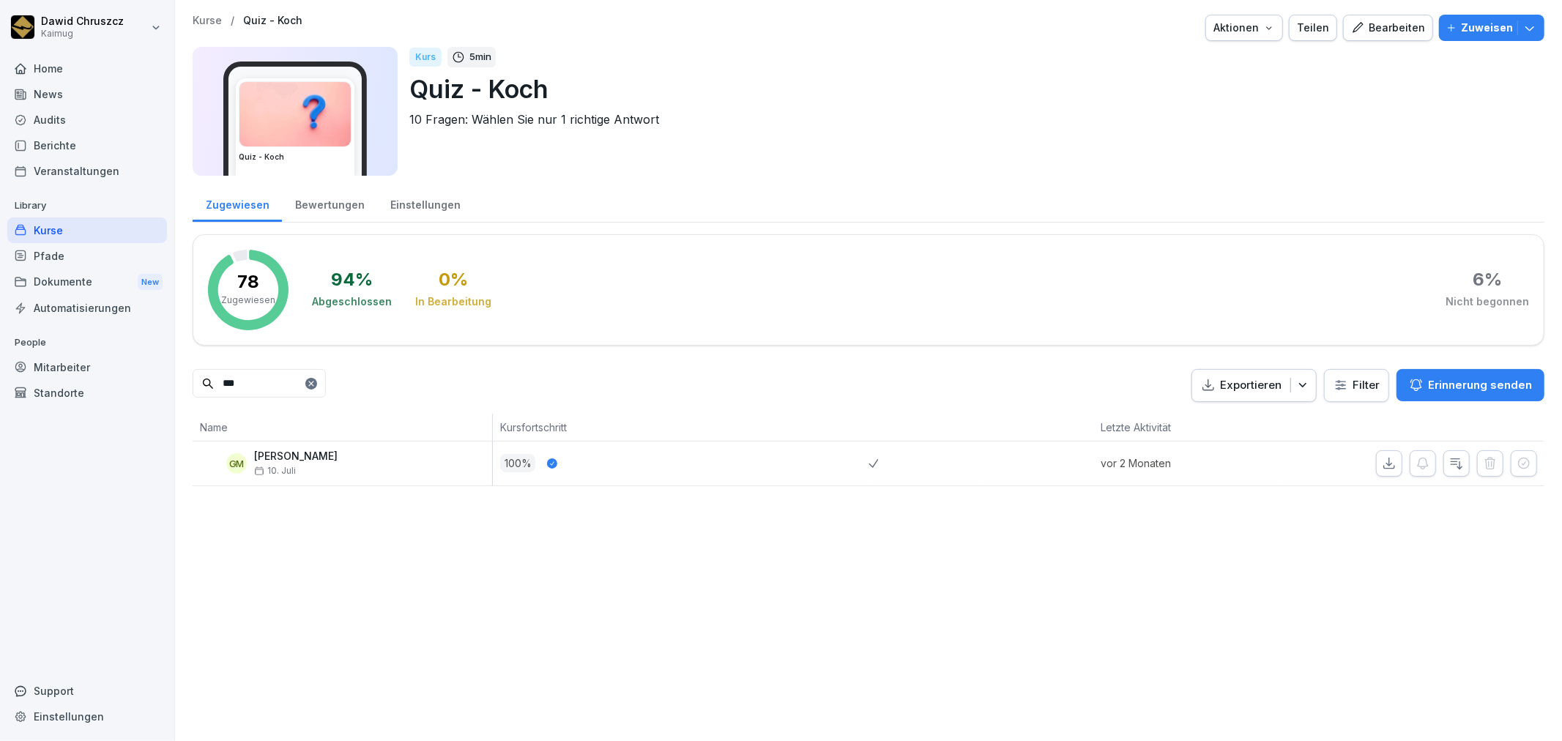
type input "***"
click at [311, 456] on p "Gaccione Michele" at bounding box center [295, 456] width 83 height 12
click at [308, 199] on div "Bewertungen" at bounding box center [329, 203] width 95 height 37
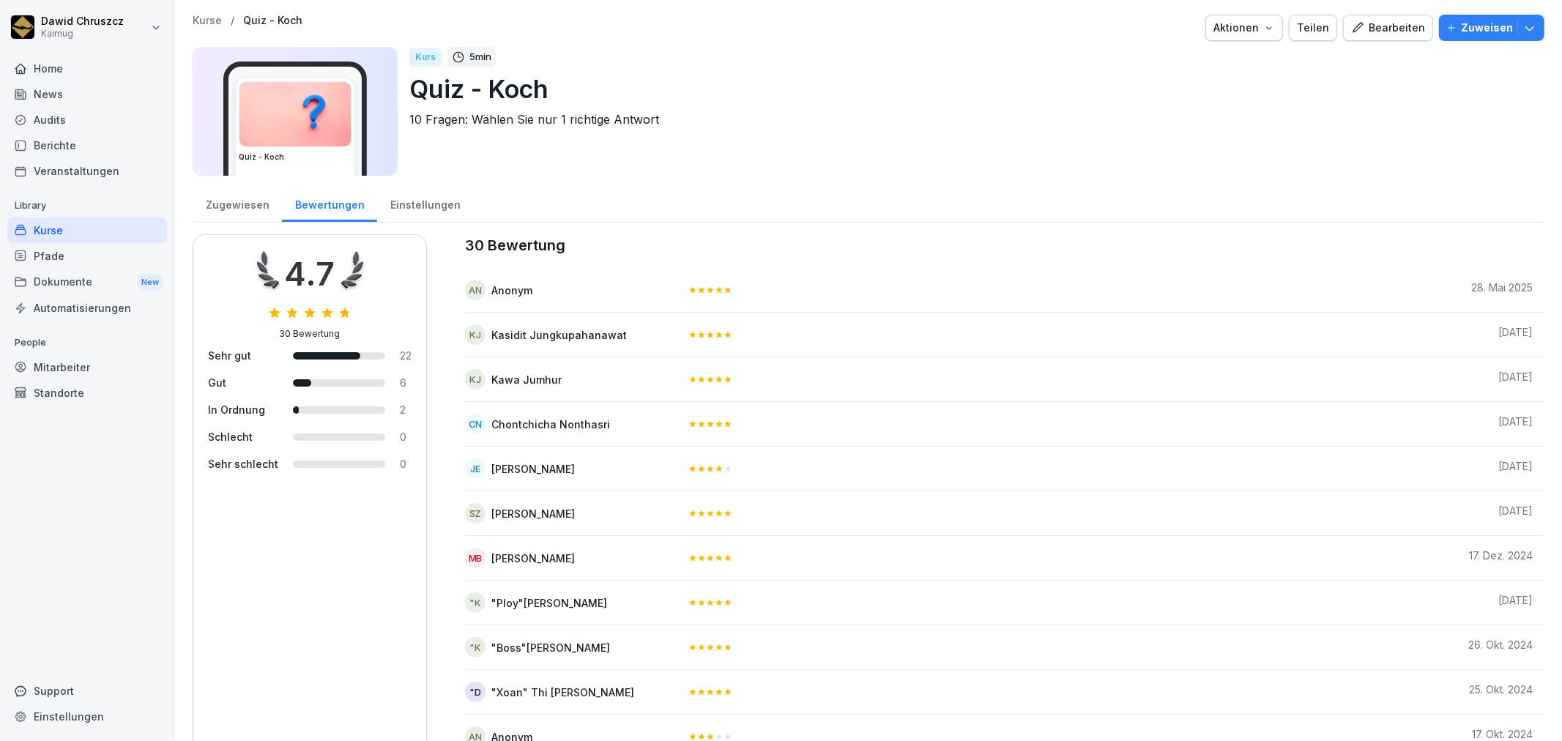
click at [223, 196] on div "Zugewiesen" at bounding box center [237, 203] width 89 height 37
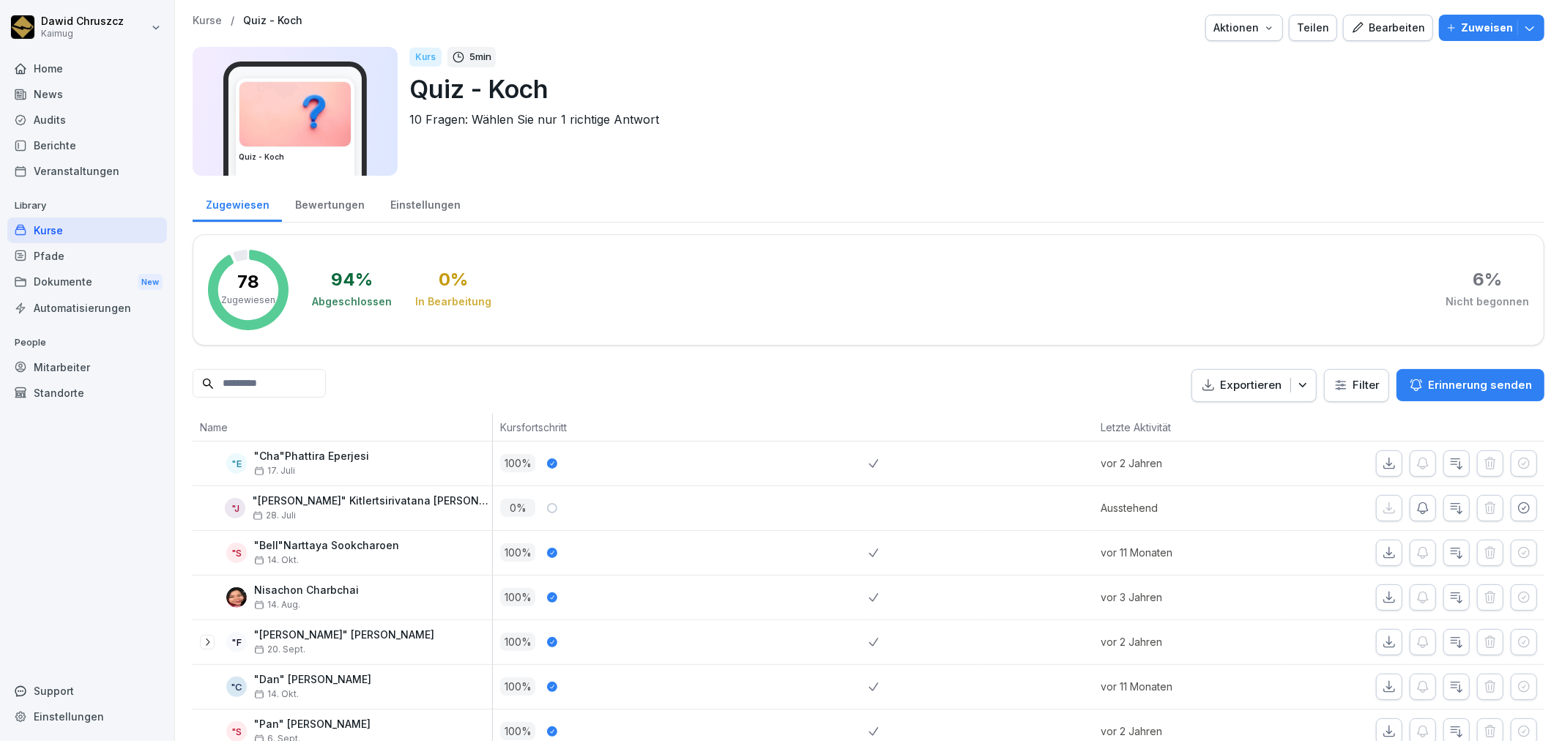
click at [256, 382] on input at bounding box center [259, 383] width 133 height 29
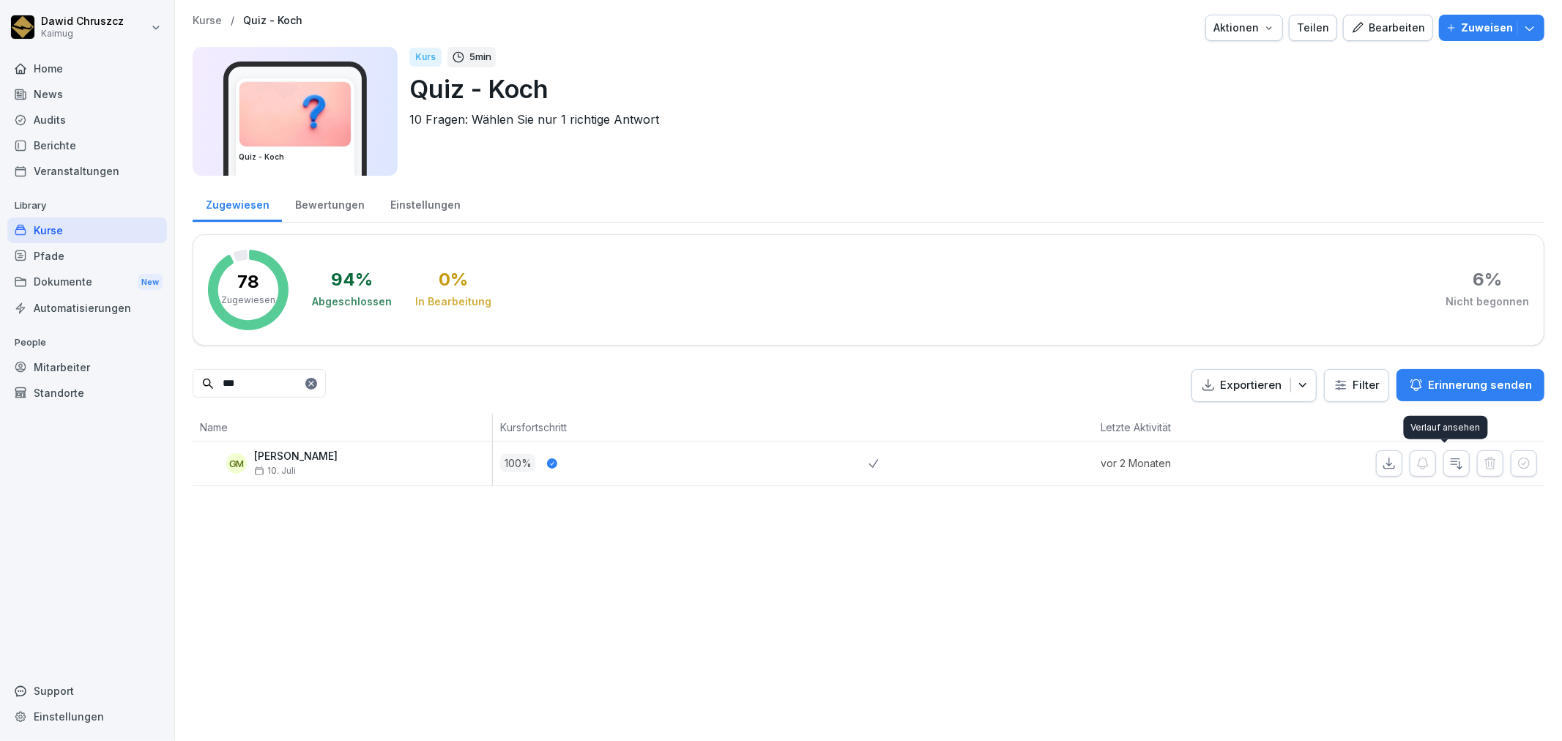
type input "***"
click at [1450, 465] on icon "button" at bounding box center [1456, 463] width 15 height 15
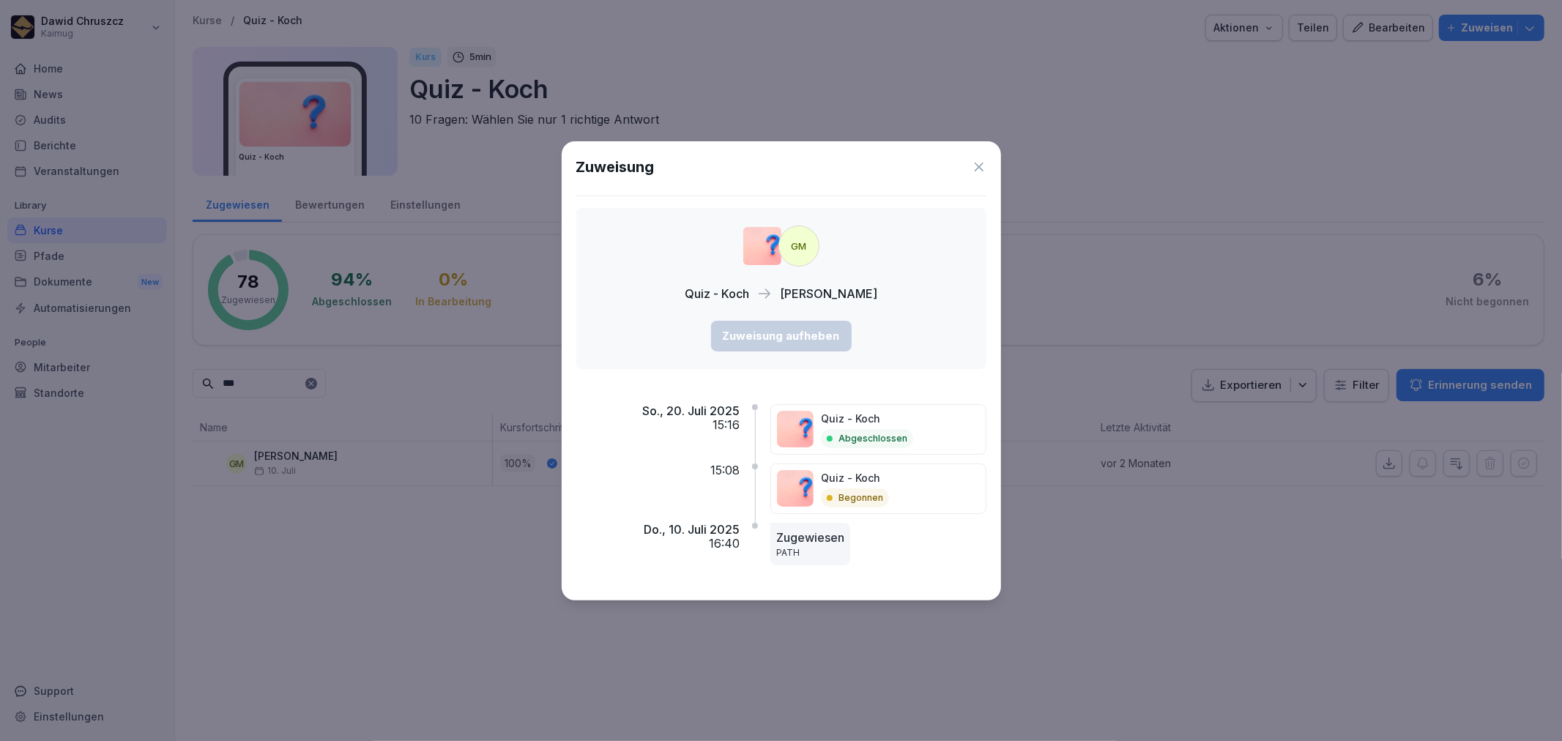
click at [977, 163] on icon at bounding box center [979, 167] width 15 height 15
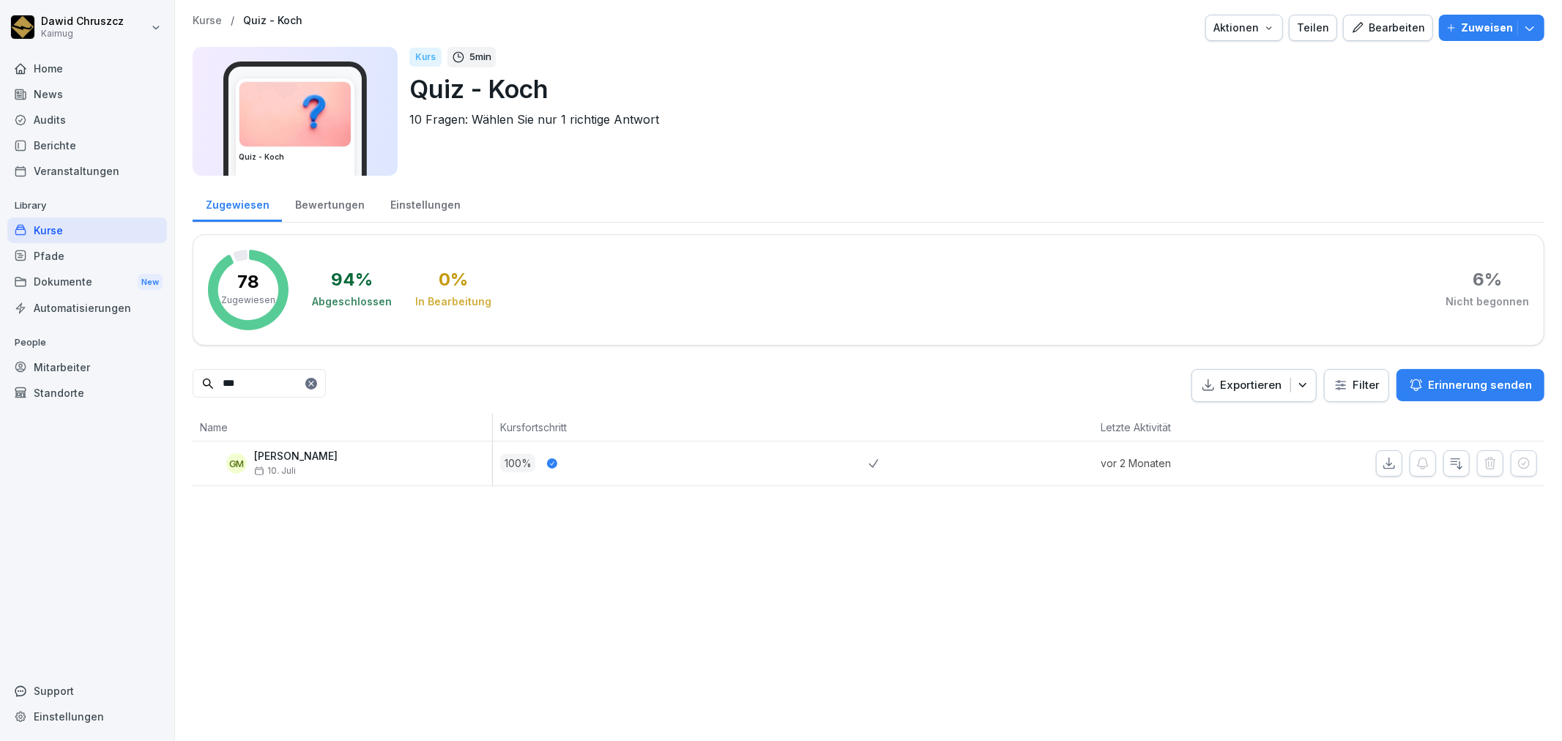
click at [335, 198] on div "Bewertungen" at bounding box center [329, 203] width 95 height 37
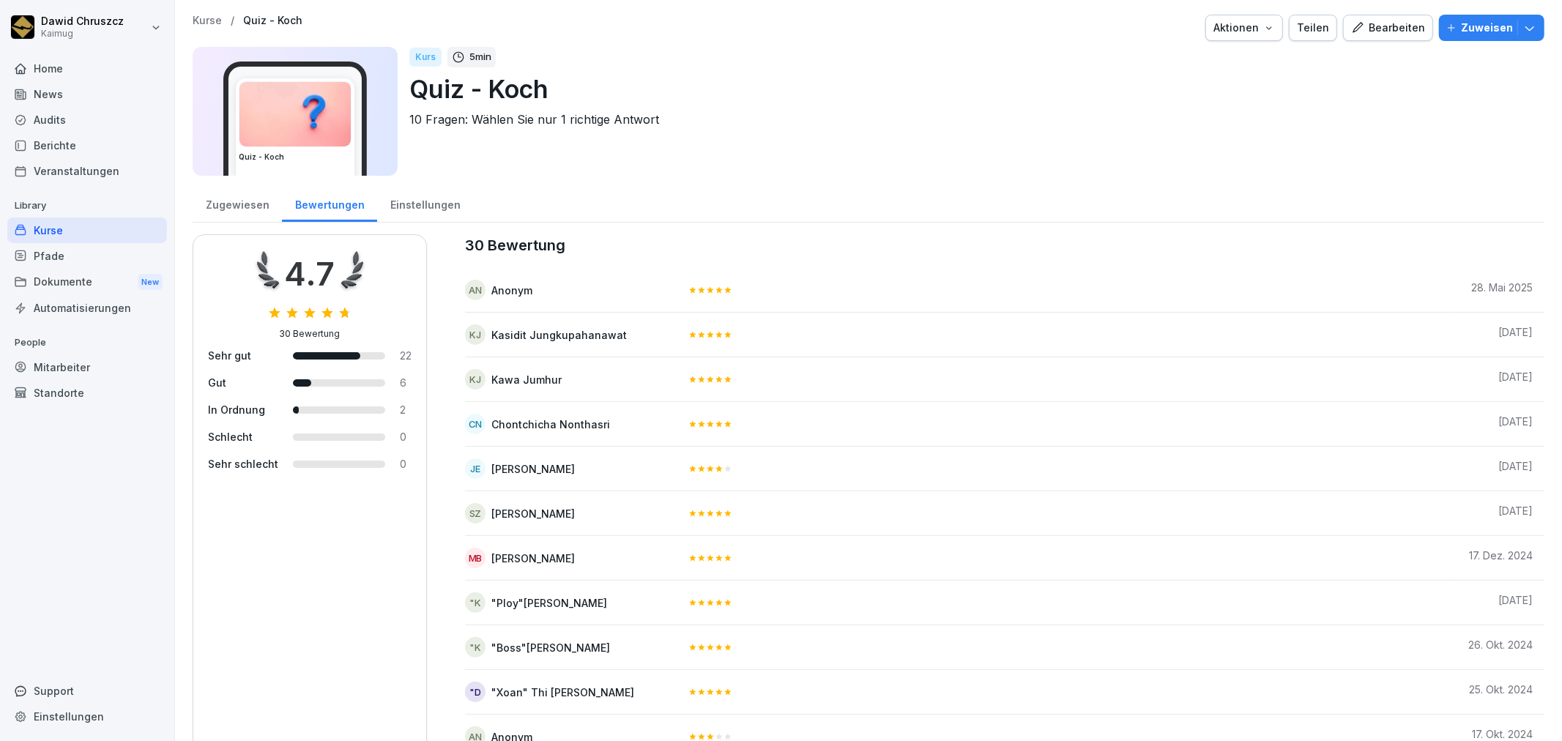
click at [433, 200] on div "Einstellungen" at bounding box center [425, 203] width 96 height 37
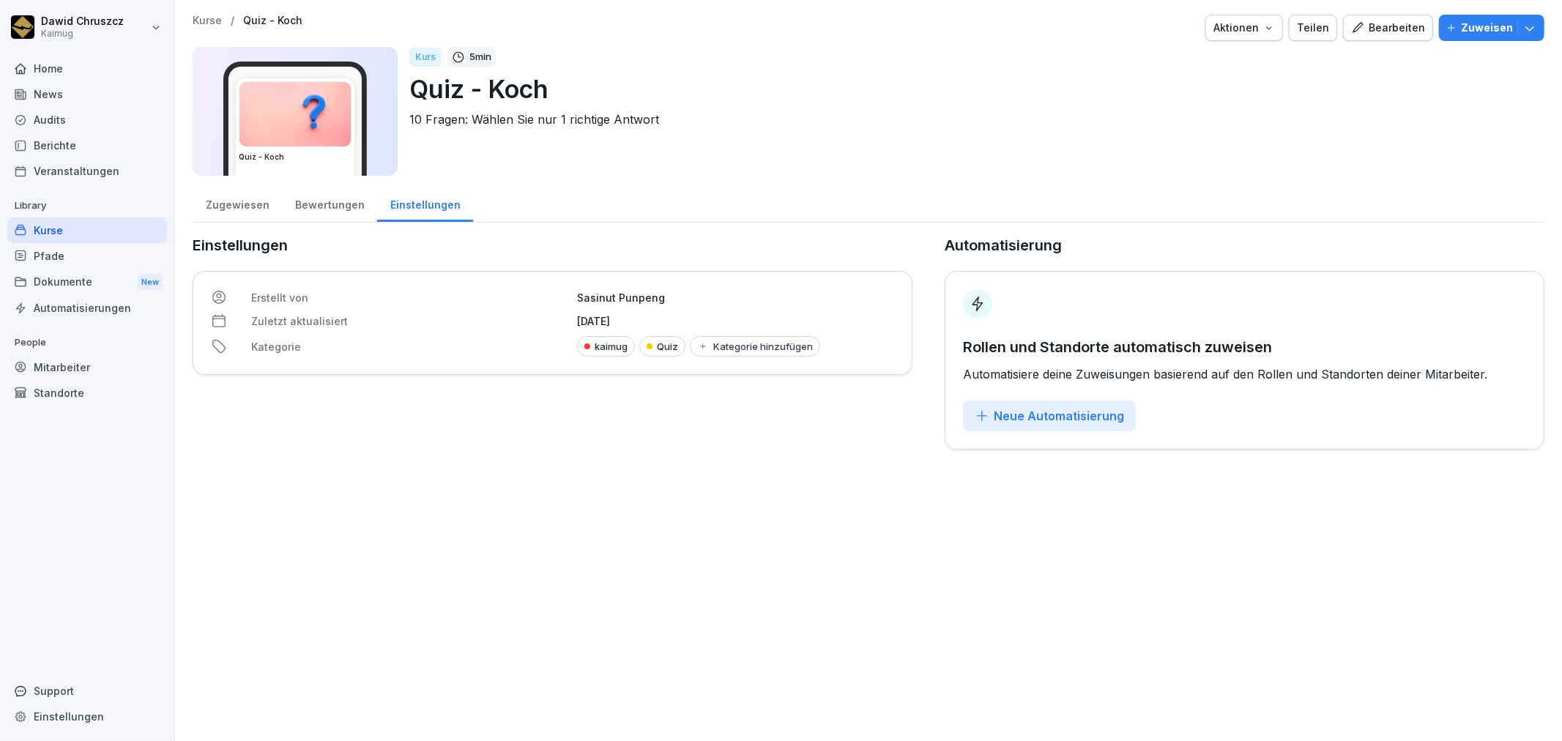
click at [228, 209] on div "Zugewiesen" at bounding box center [237, 203] width 89 height 37
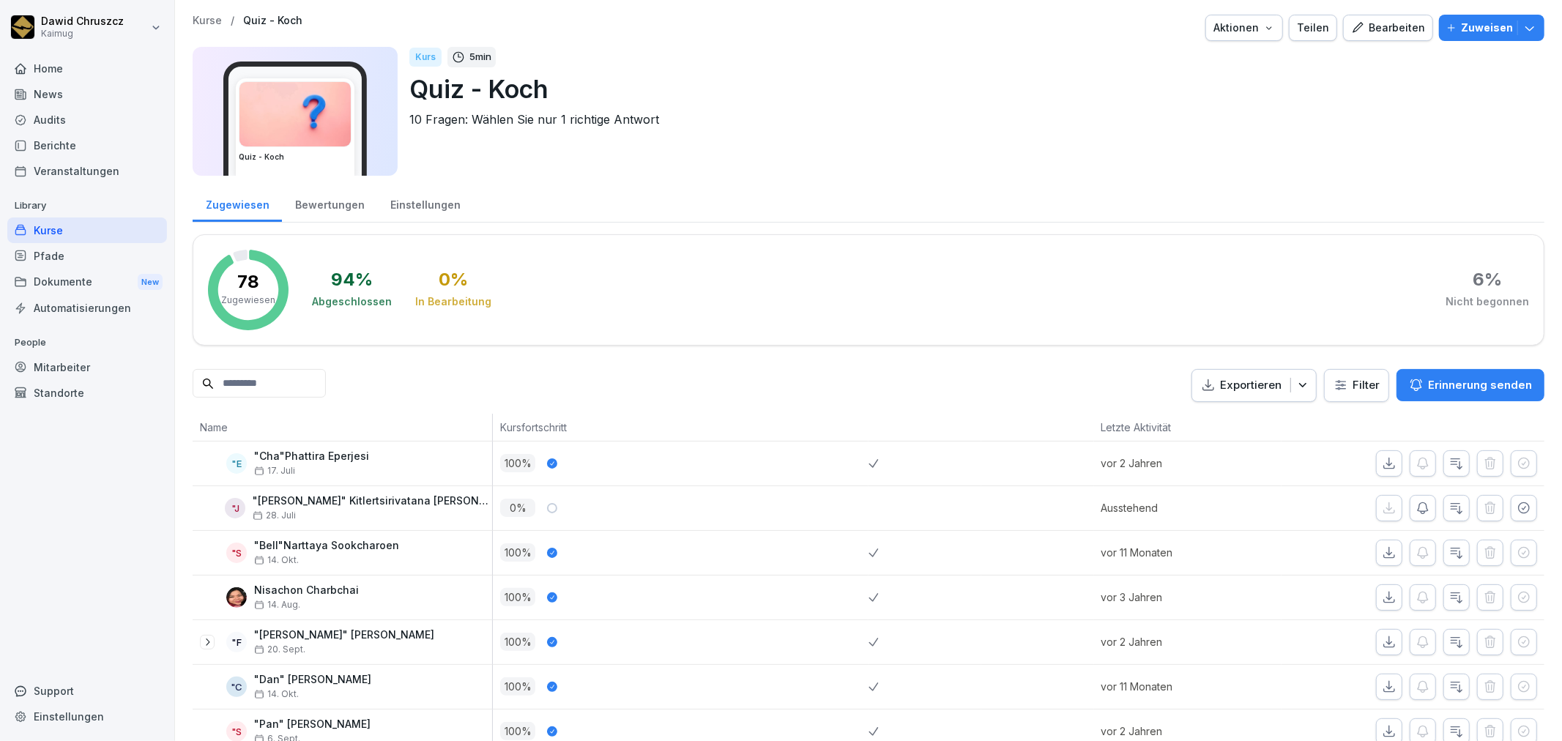
click at [1397, 21] on div "Bearbeiten" at bounding box center [1388, 28] width 74 height 16
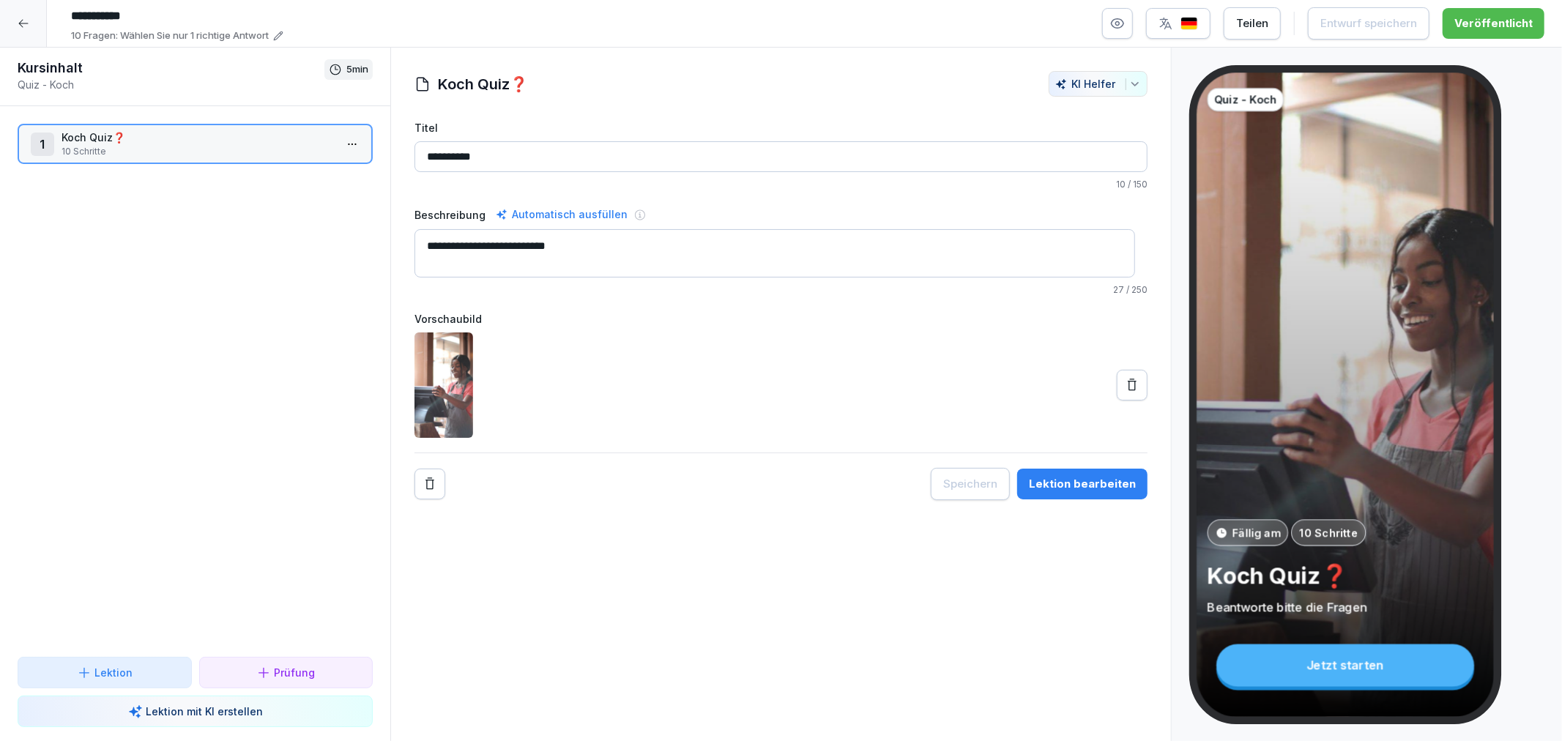
click at [1060, 488] on div "Lektion bearbeiten" at bounding box center [1082, 484] width 107 height 16
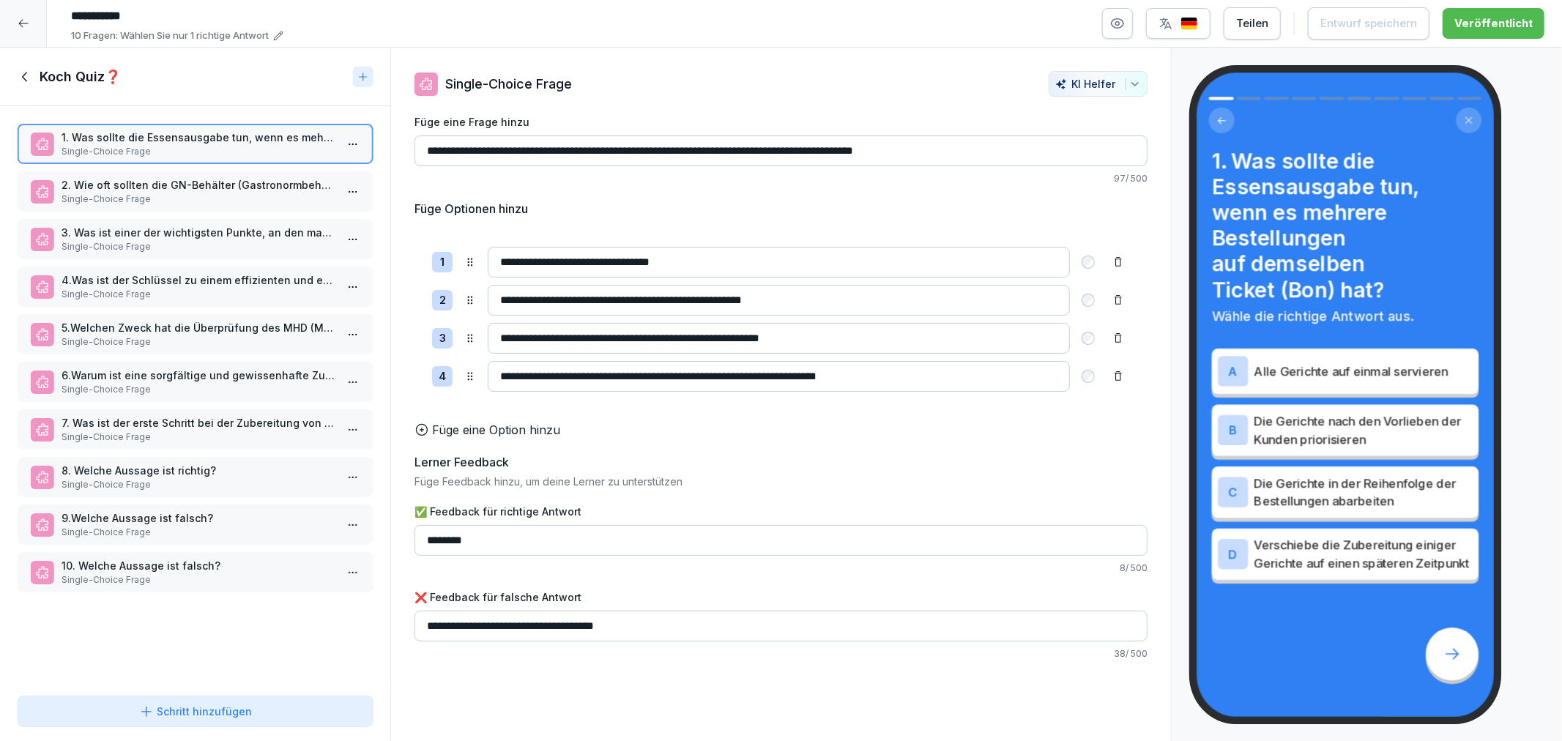
click at [22, 72] on icon at bounding box center [26, 77] width 16 height 16
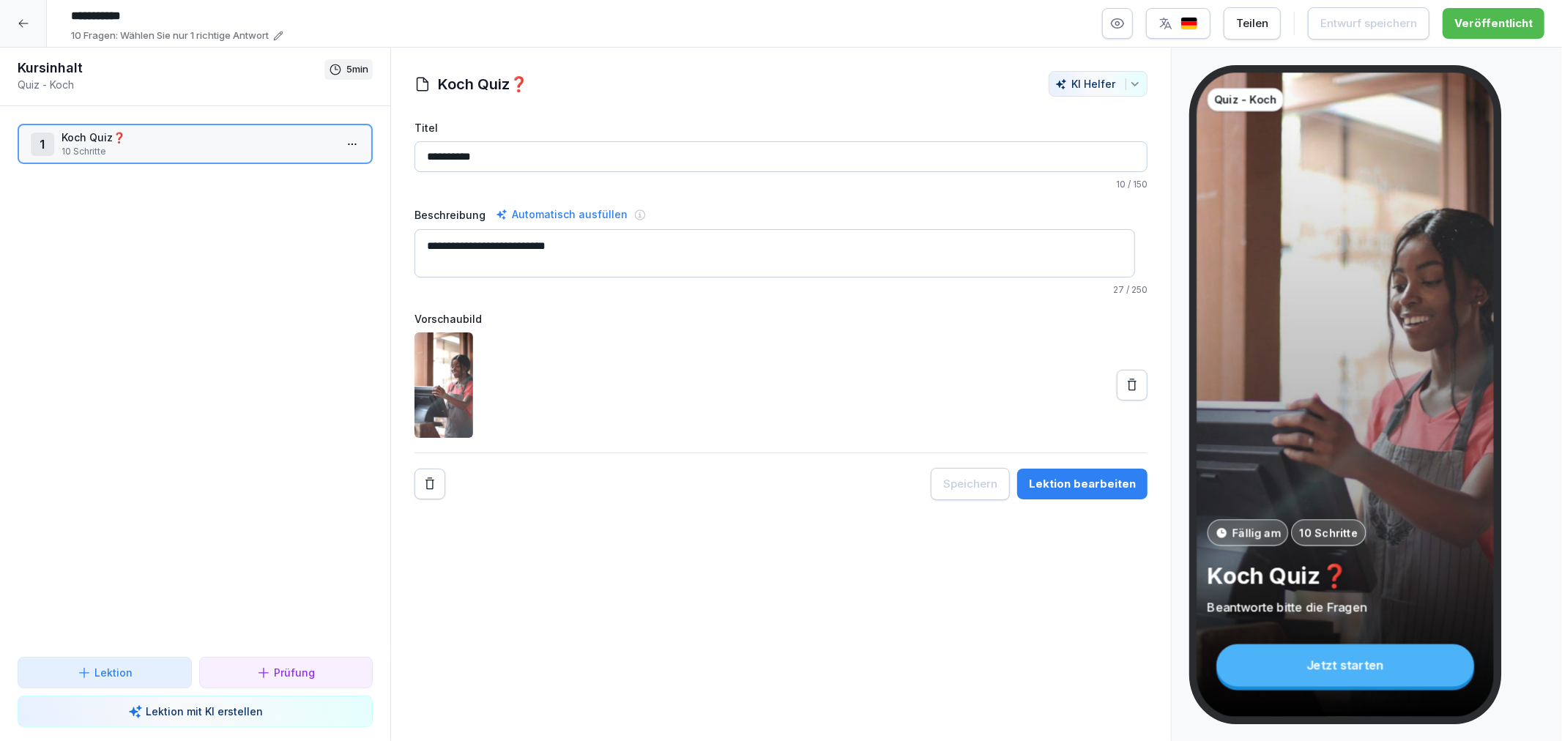
click at [18, 27] on icon at bounding box center [24, 24] width 12 height 12
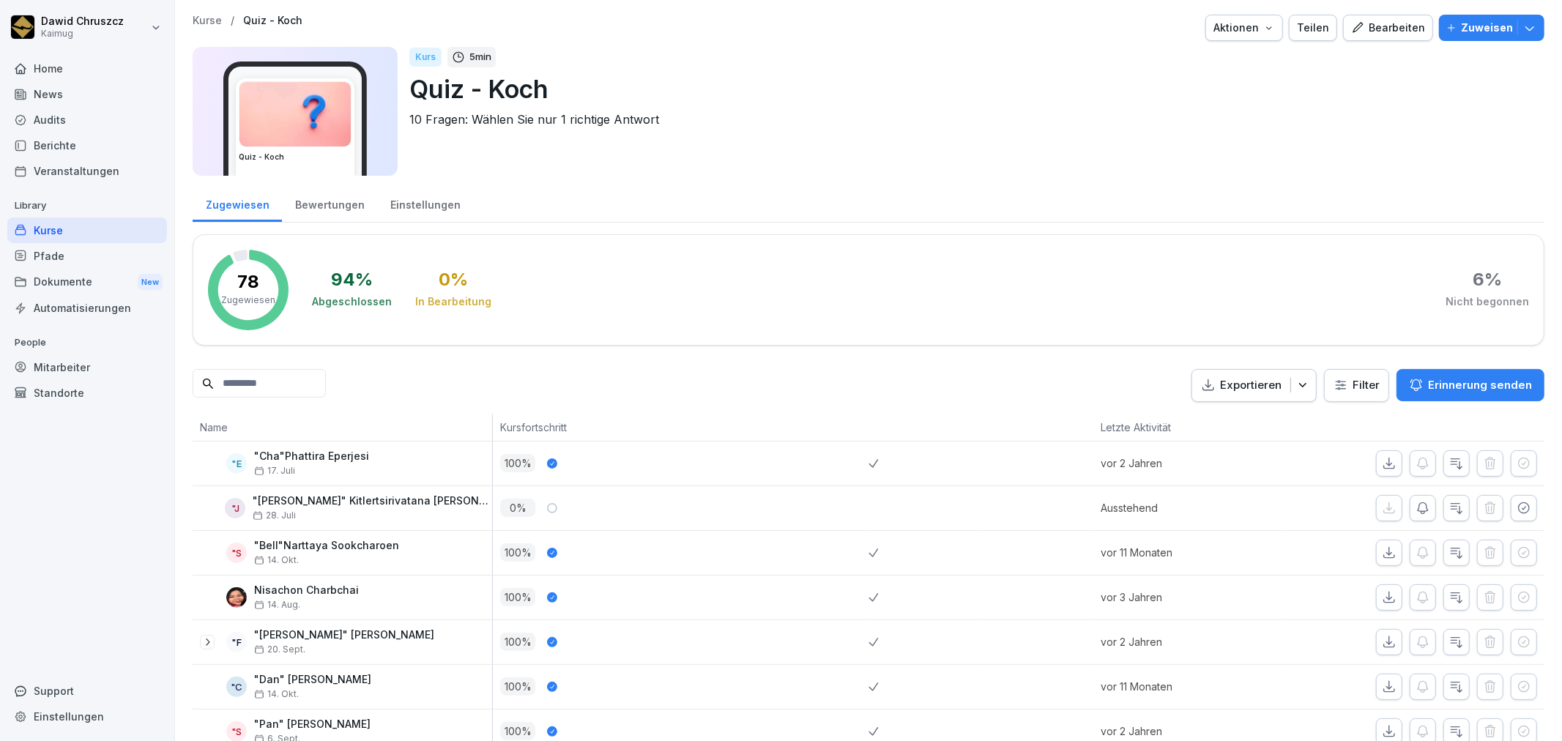
click at [326, 377] on input at bounding box center [259, 383] width 133 height 29
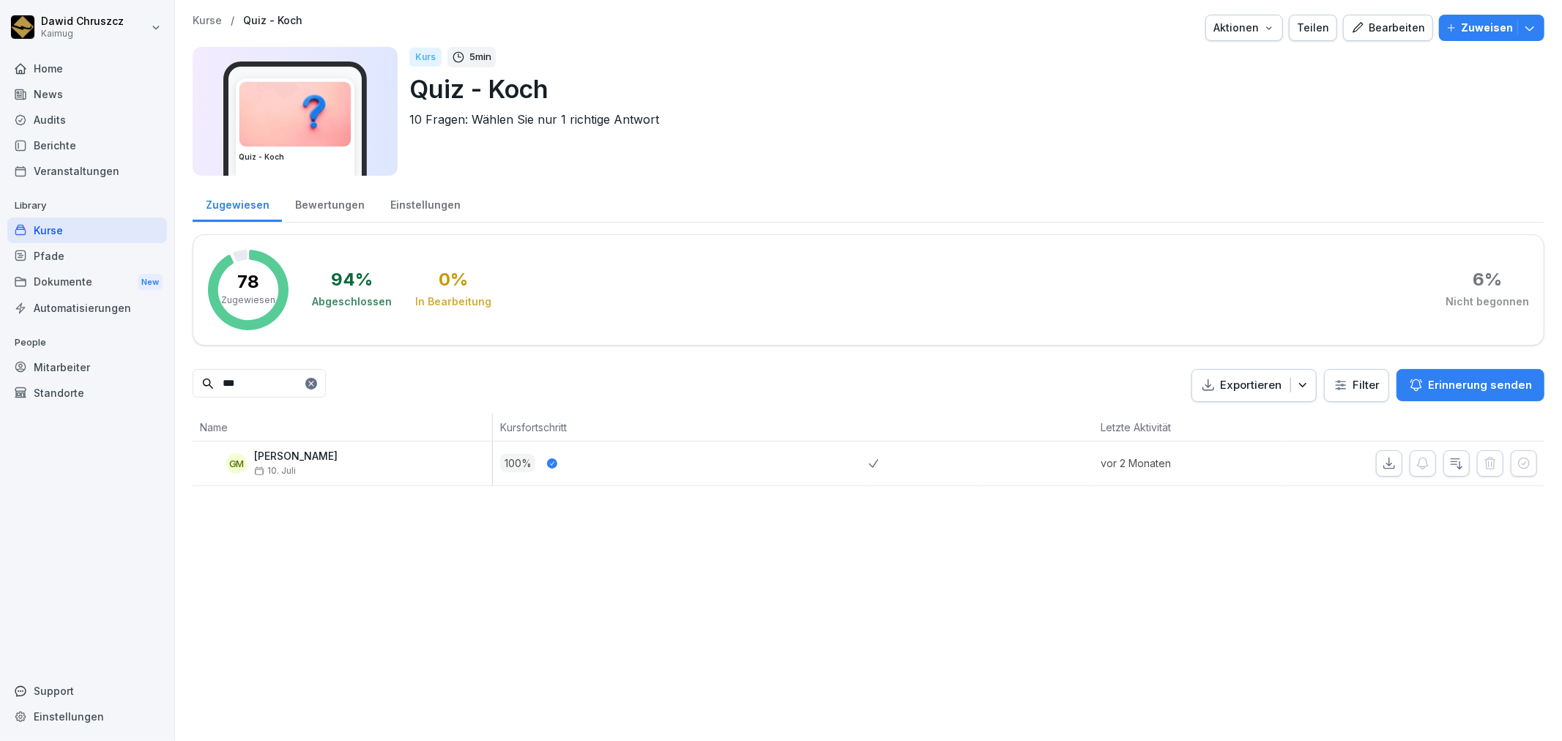
type input "***"
click at [779, 586] on div "Kurse / Quiz - Koch Aktionen Teilen Bearbeiten Zuweisen Quiz - Koch Kurs 5 min …" at bounding box center [868, 370] width 1387 height 741
drag, startPoint x: 44, startPoint y: 236, endPoint x: 122, endPoint y: 237, distance: 77.6
click at [44, 236] on div "Kurse" at bounding box center [87, 231] width 160 height 26
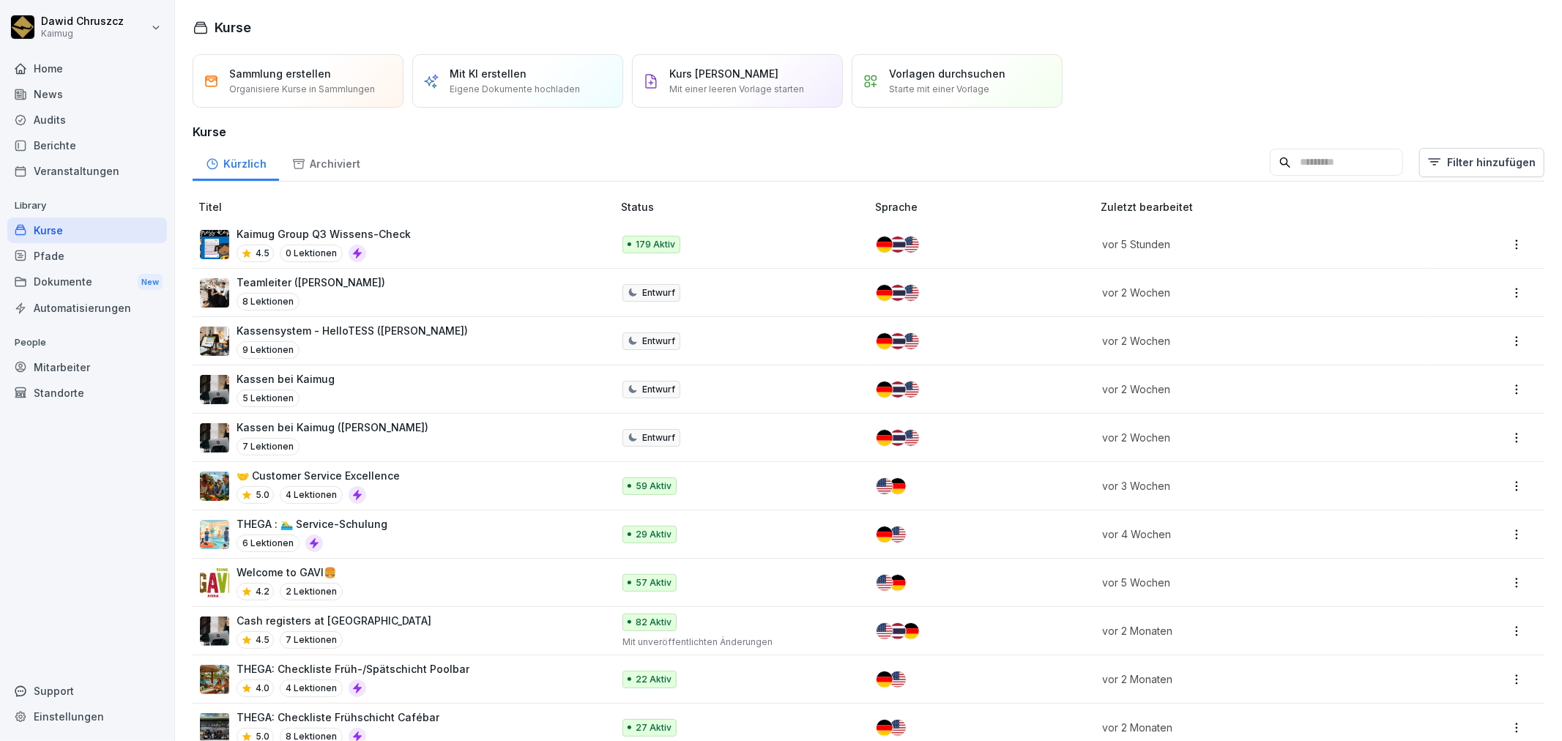
click at [1271, 177] on div "Filter hinzufügen" at bounding box center [1407, 162] width 275 height 29
click at [1279, 166] on input at bounding box center [1336, 163] width 133 height 28
click at [69, 363] on div "Mitarbeiter" at bounding box center [87, 367] width 160 height 26
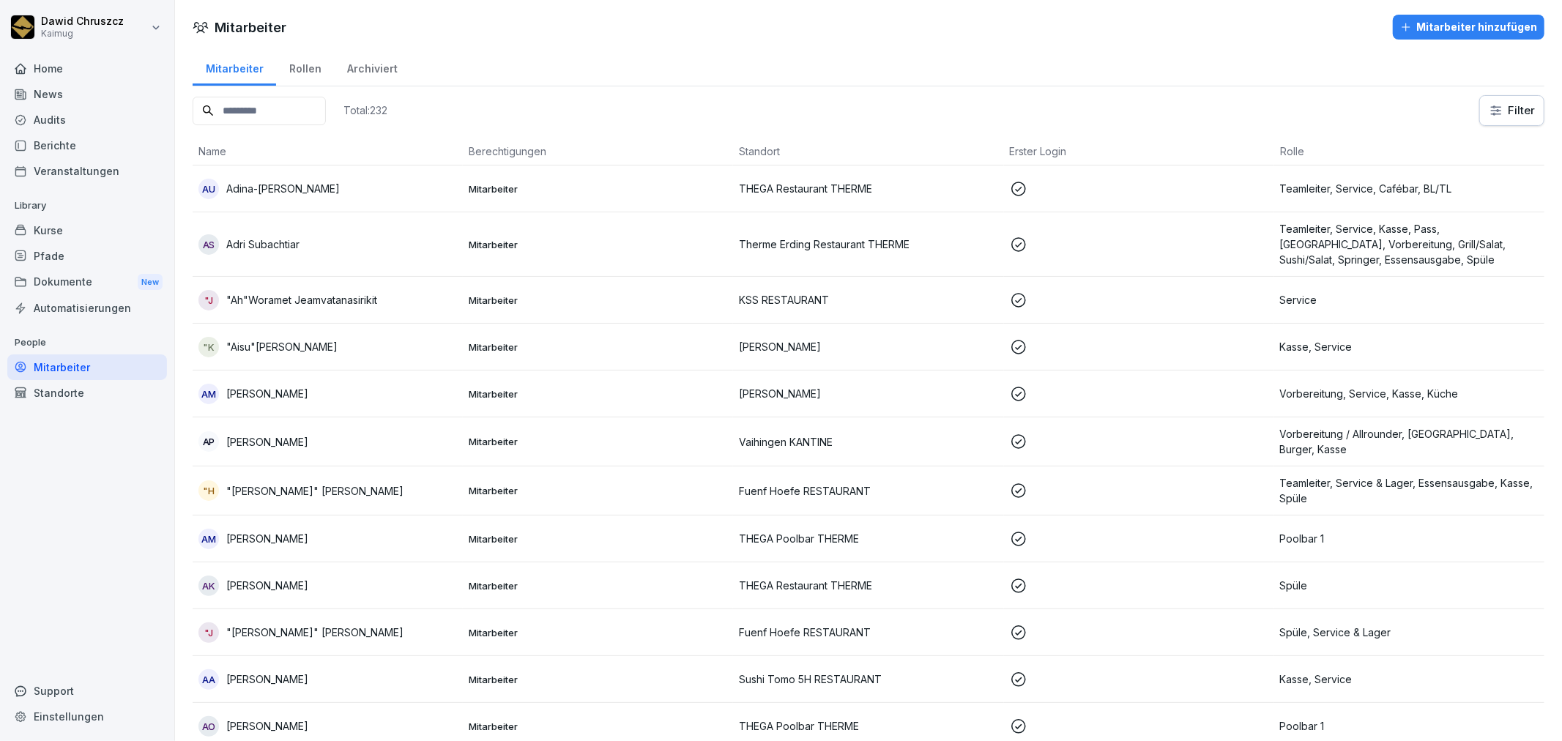
click at [272, 104] on input at bounding box center [259, 111] width 133 height 29
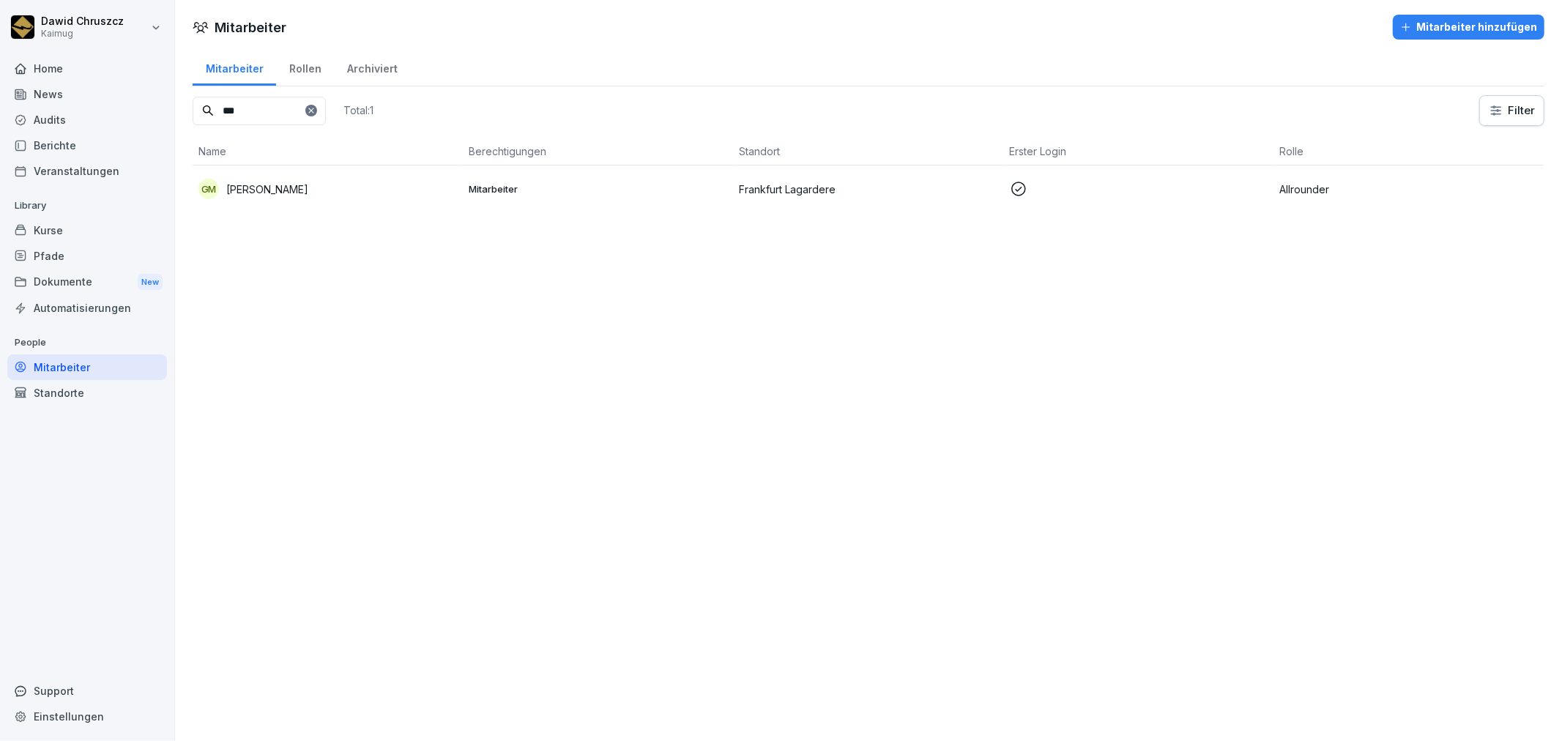
type input "***"
click at [308, 194] on p "[PERSON_NAME]" at bounding box center [267, 189] width 82 height 15
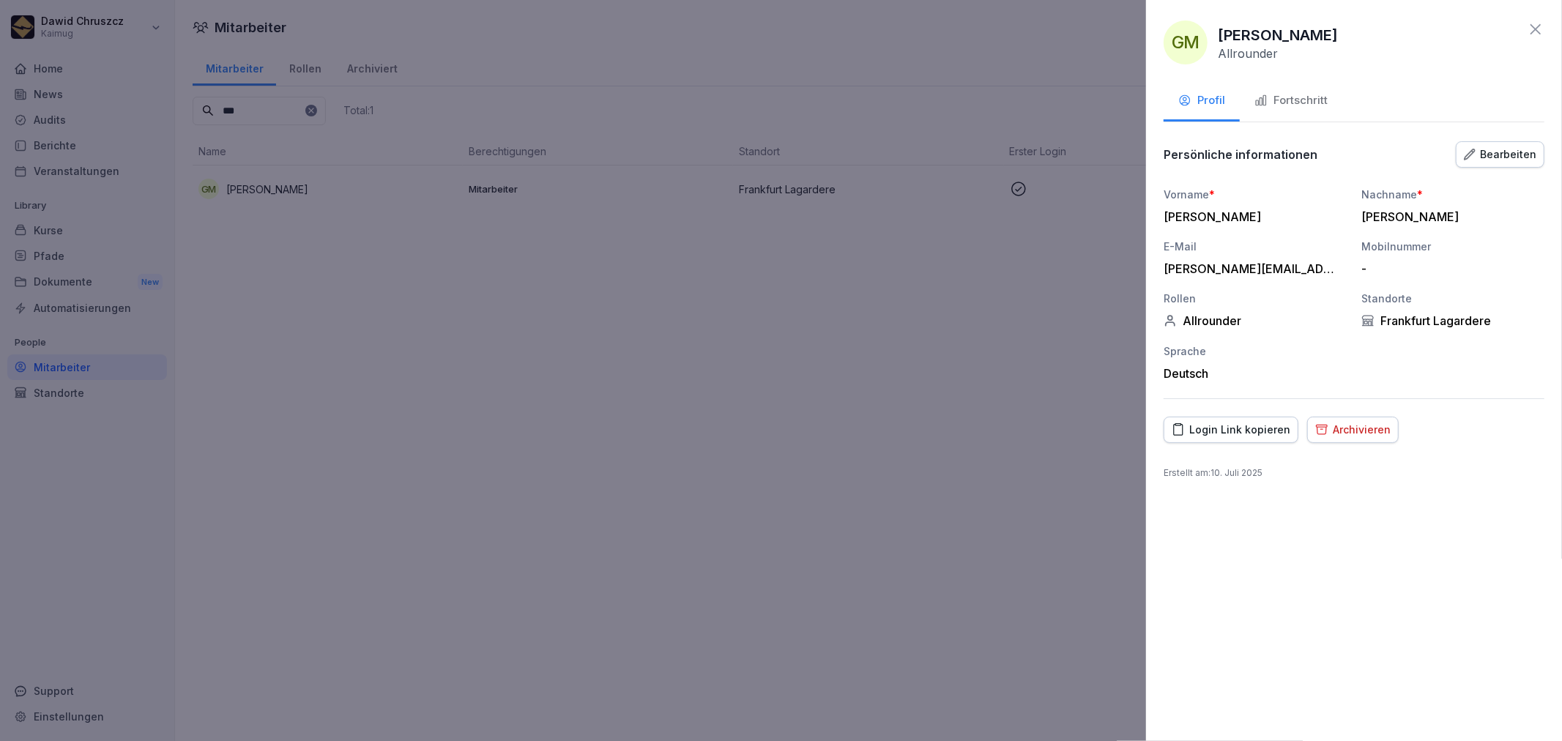
click at [1299, 103] on div "Fortschritt" at bounding box center [1291, 100] width 73 height 17
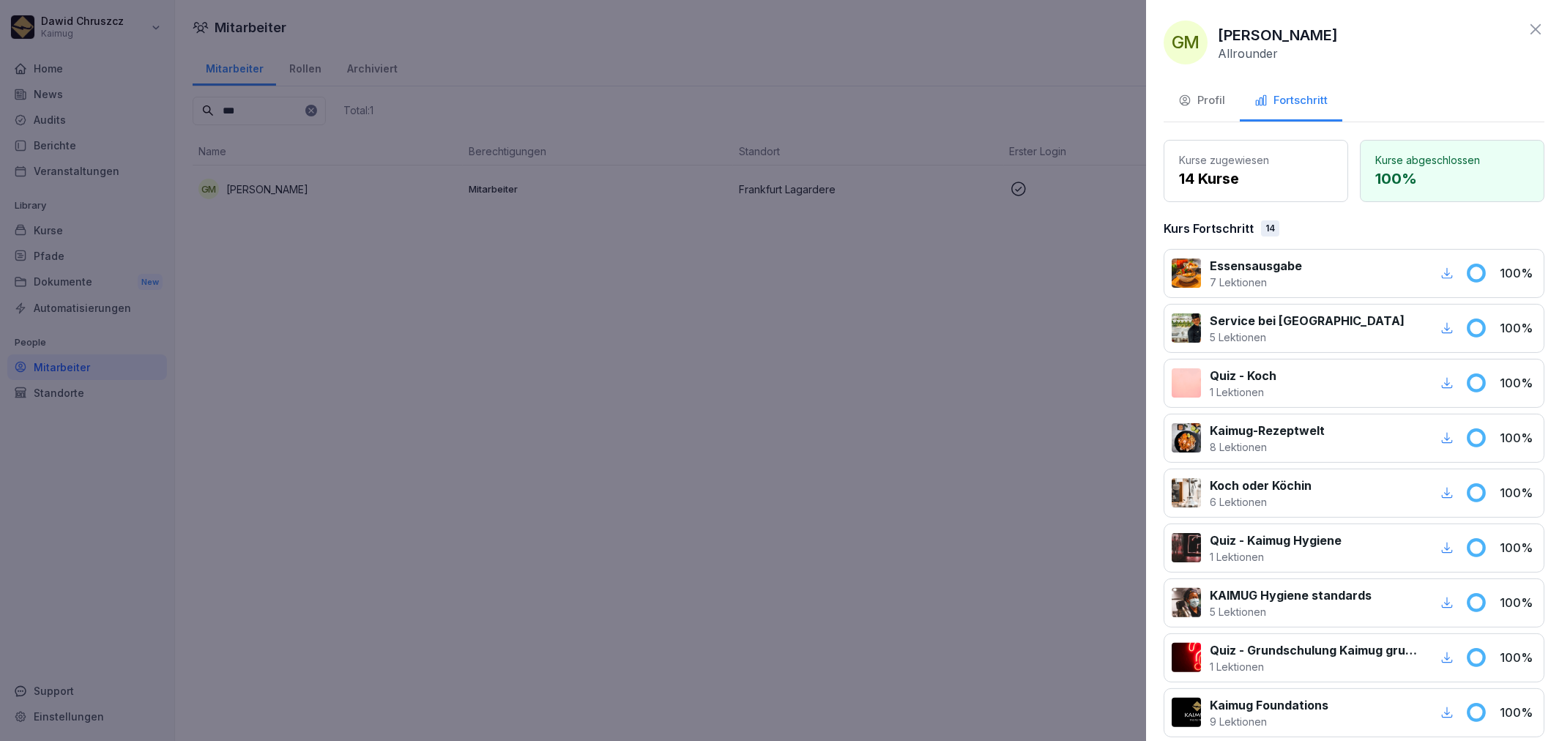
drag, startPoint x: 1521, startPoint y: 27, endPoint x: 1388, endPoint y: 125, distance: 165.1
click at [1531, 27] on icon at bounding box center [1536, 29] width 10 height 10
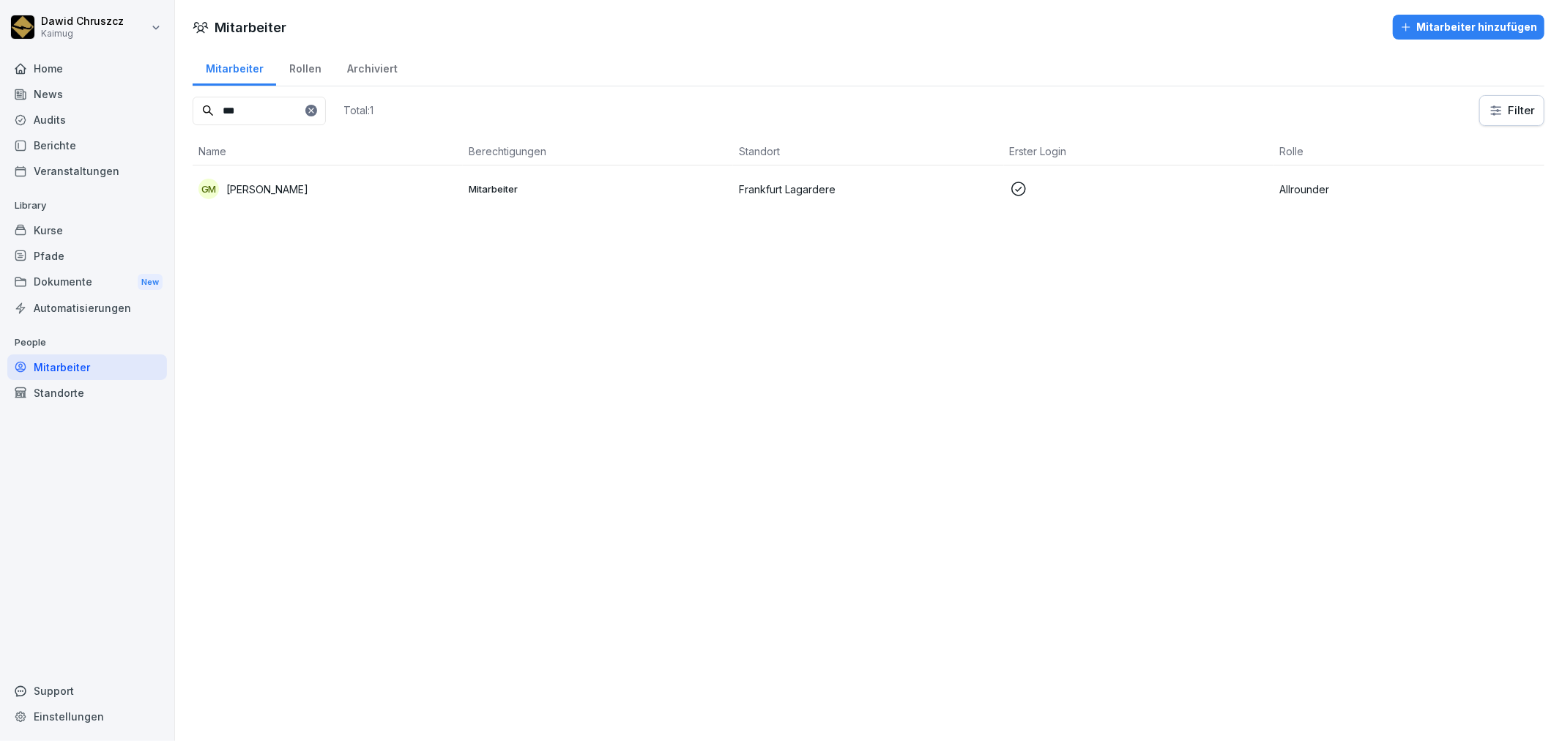
drag, startPoint x: 250, startPoint y: 471, endPoint x: 188, endPoint y: 416, distance: 82.5
click at [250, 470] on div "Mitarbeiter Mitarbeiter hinzufügen Mitarbeiter Rollen Archiviert *** Total: 1 F…" at bounding box center [868, 370] width 1387 height 741
click at [56, 232] on div "Kurse" at bounding box center [87, 231] width 160 height 26
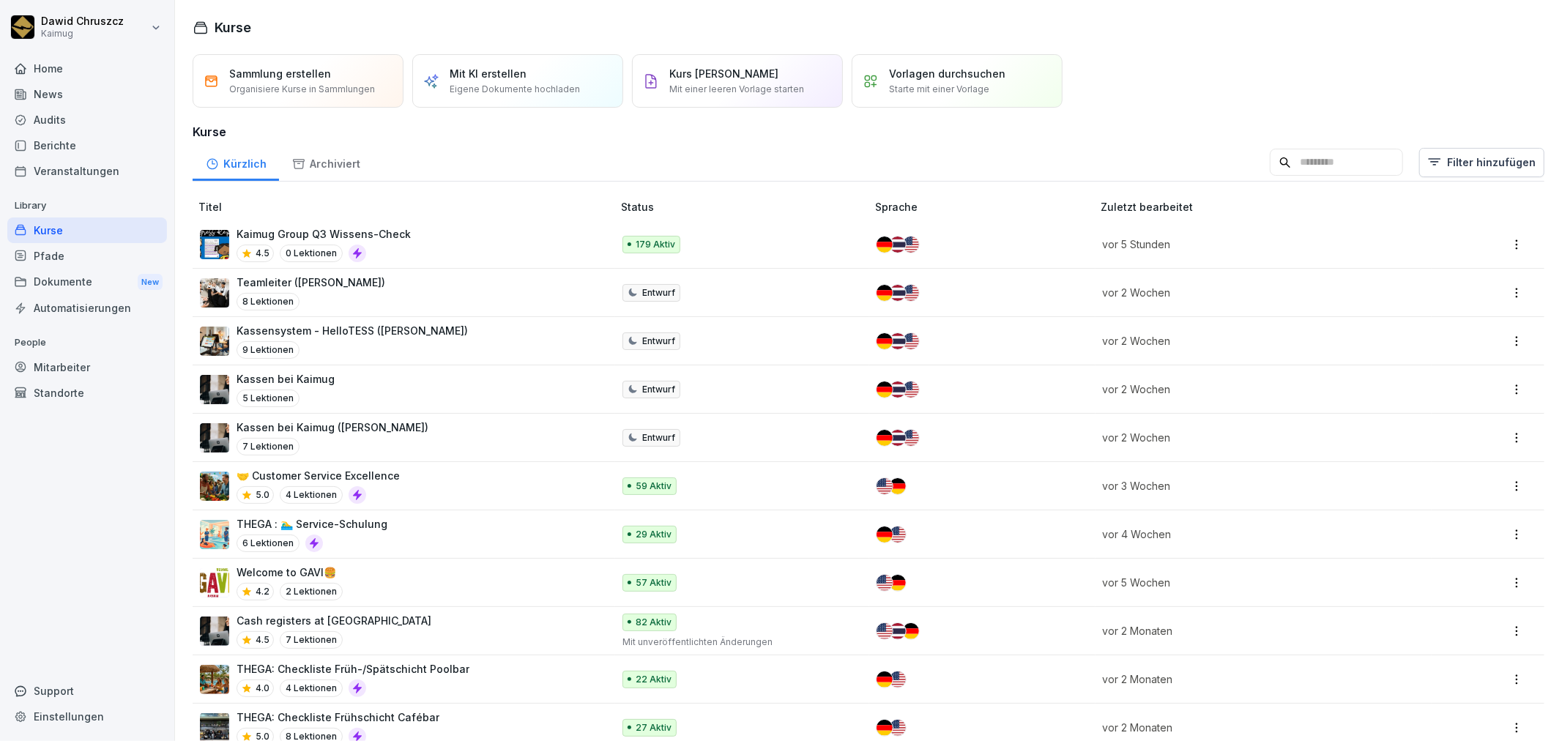
click at [305, 332] on p "Kassensystem - HelloTESS (Lena)" at bounding box center [352, 330] width 231 height 15
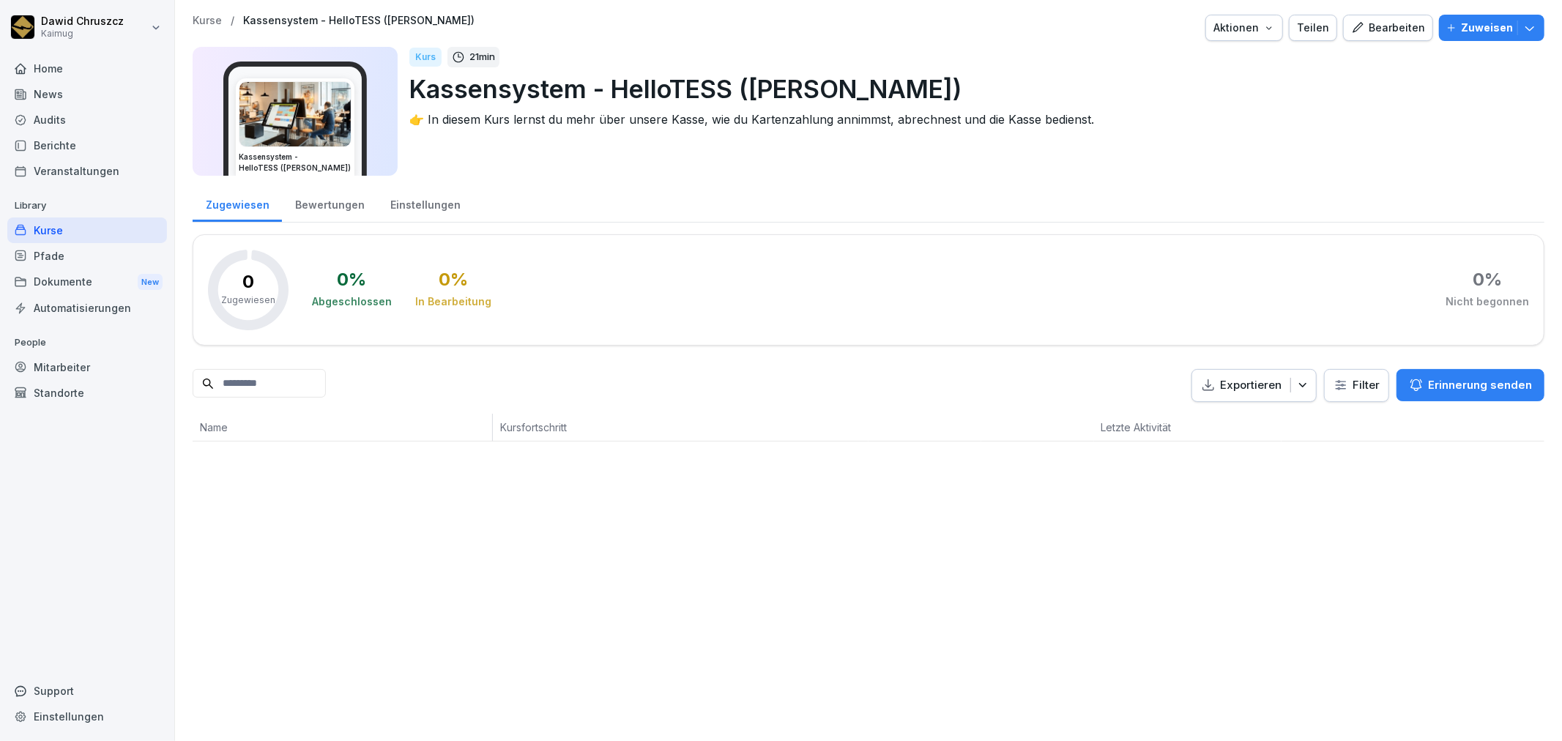
click at [299, 385] on input at bounding box center [259, 383] width 133 height 29
type input "*******"
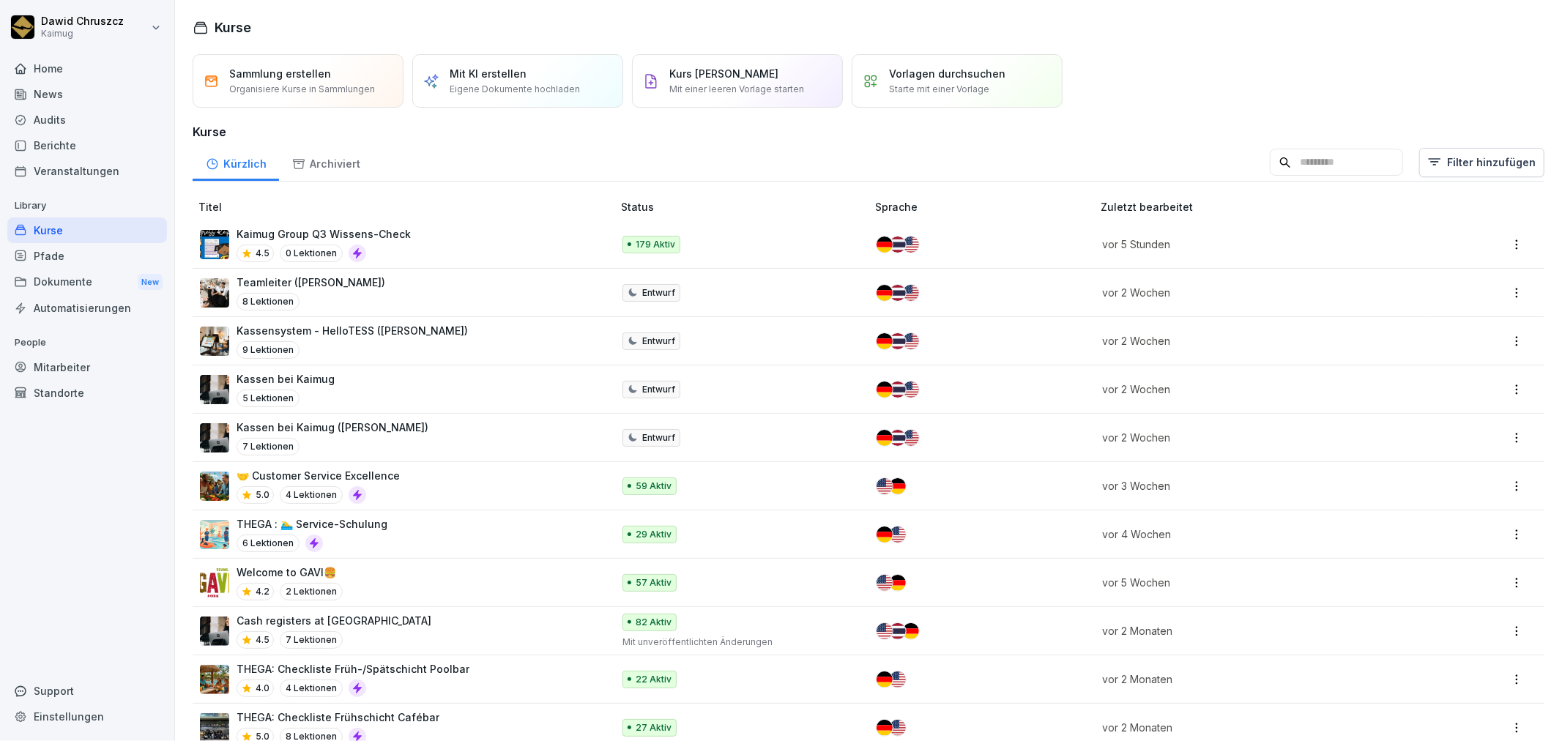
click at [333, 387] on div "Kassen bei Kaimug 5 Lektionen" at bounding box center [399, 389] width 398 height 36
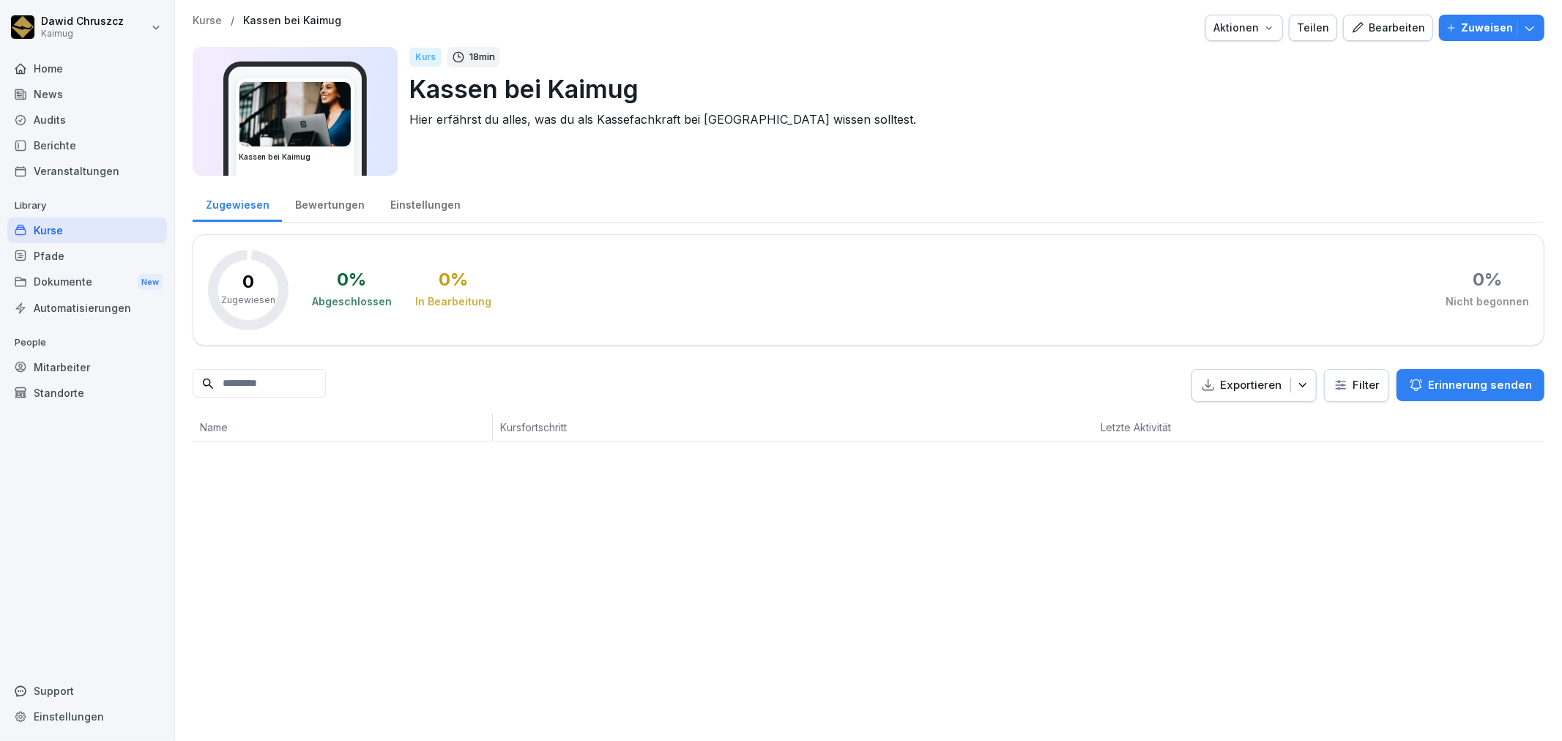
click at [302, 381] on input at bounding box center [259, 383] width 133 height 29
type input "*"
click at [212, 22] on p "Kurse" at bounding box center [207, 21] width 29 height 12
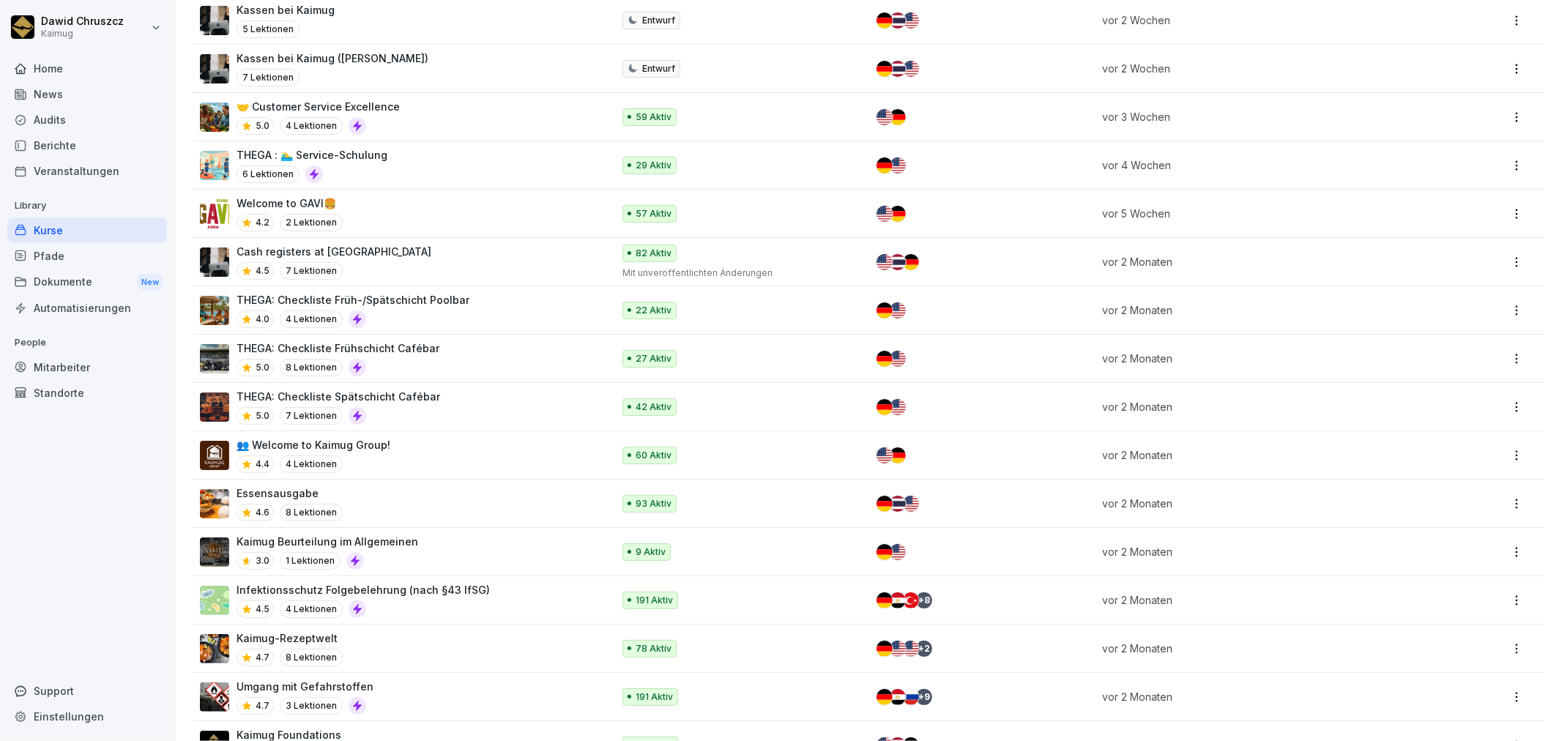
scroll to position [406, 0]
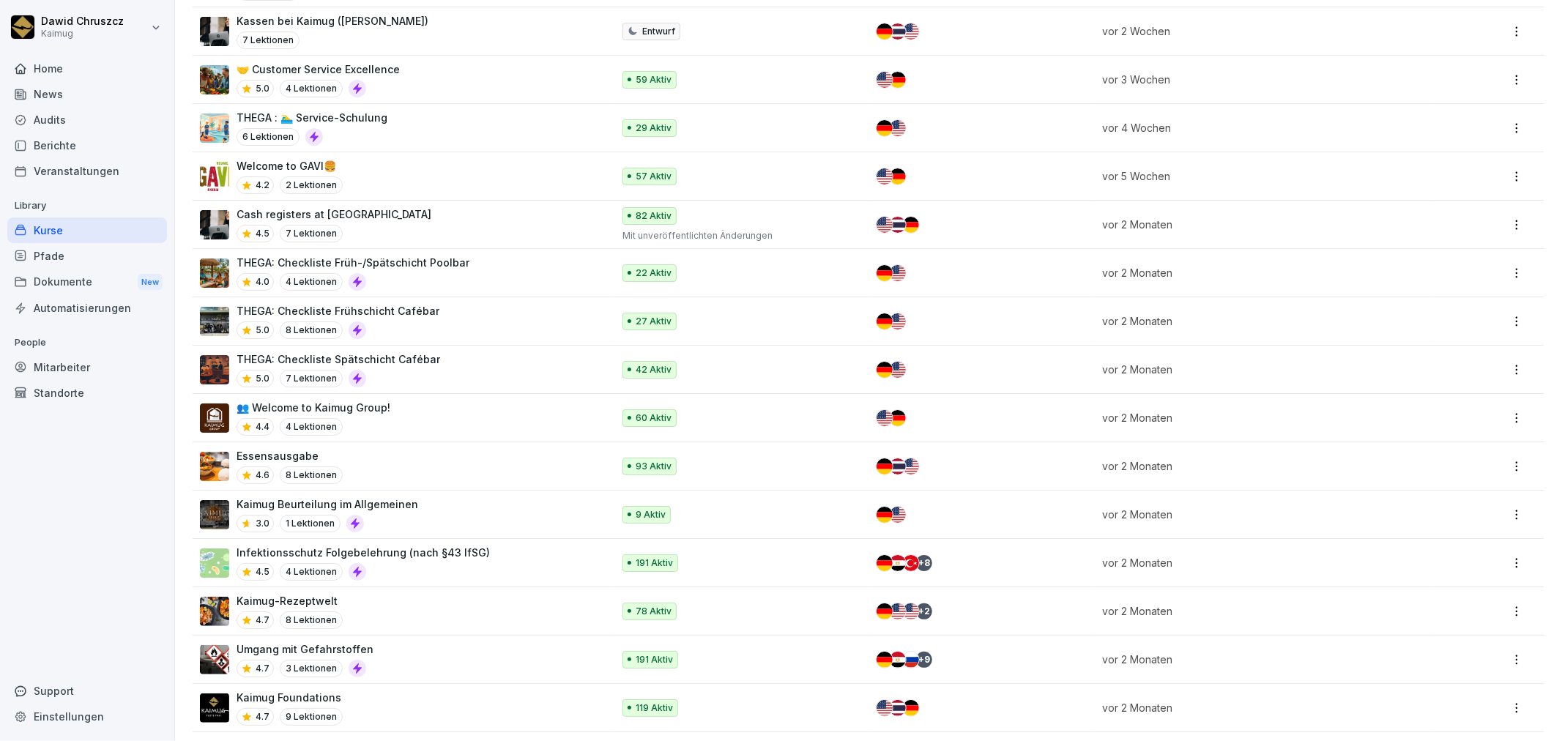
click at [335, 467] on div "4.6 8 Lektionen" at bounding box center [290, 476] width 106 height 18
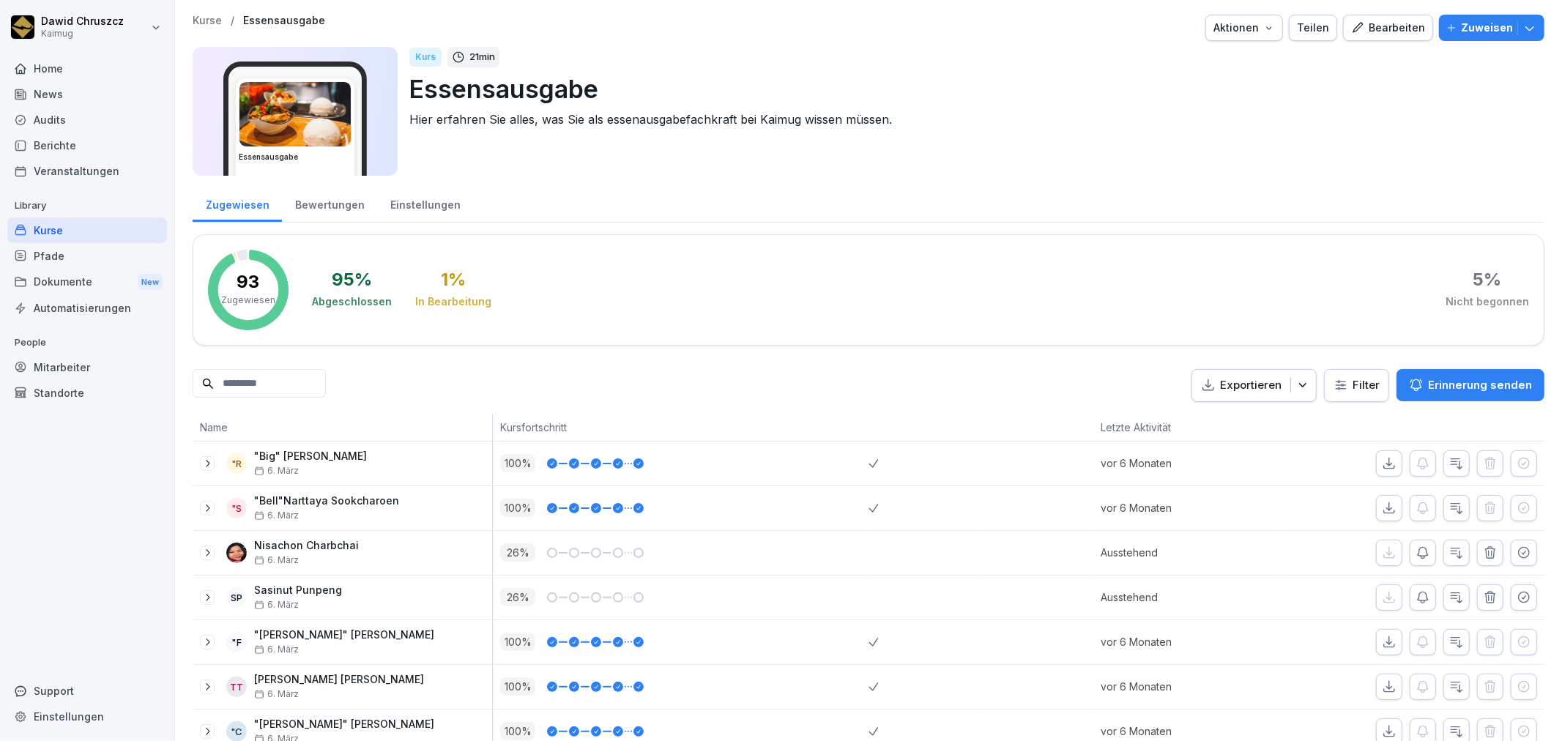
click at [297, 390] on input at bounding box center [259, 383] width 133 height 29
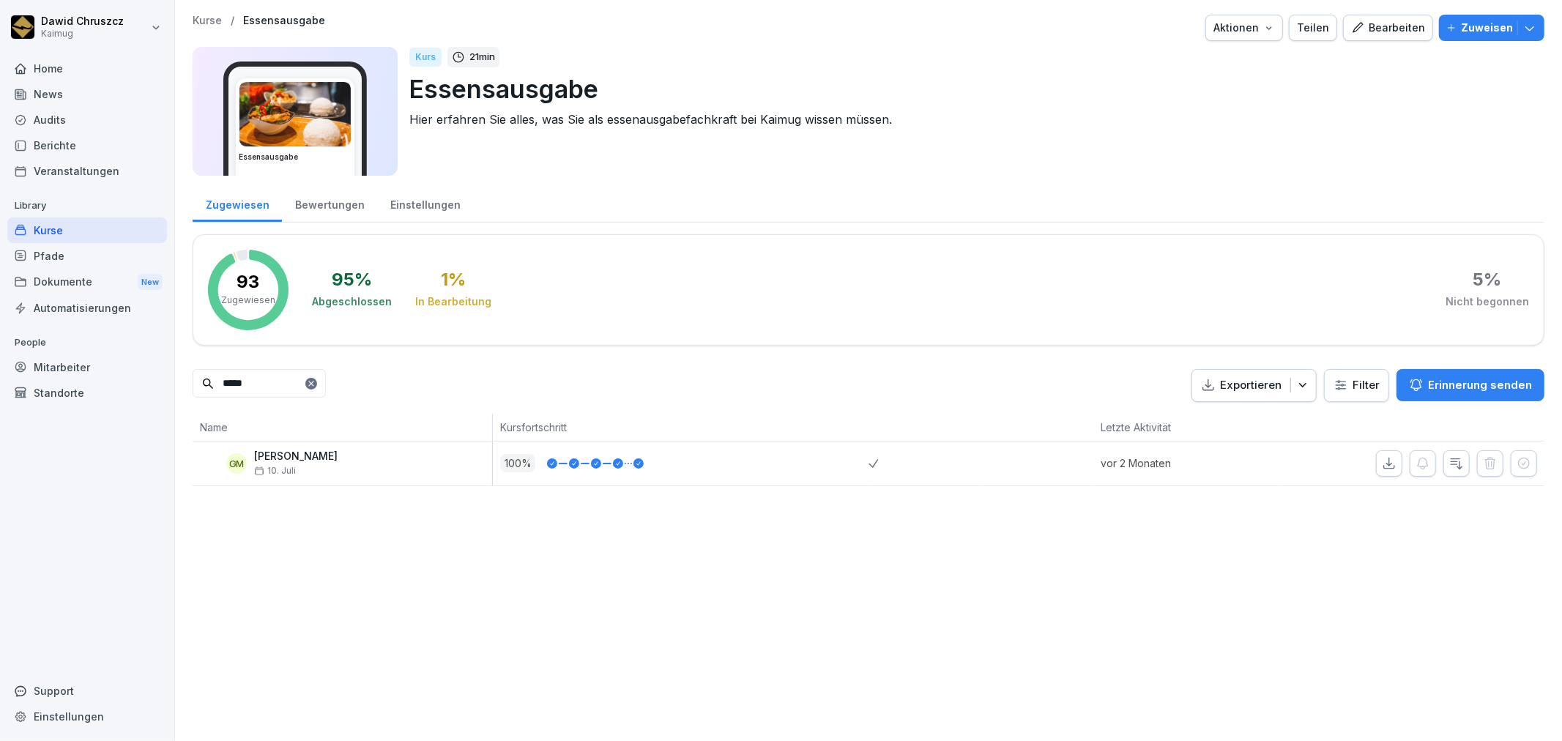
type input "*****"
